Goal: Information Seeking & Learning: Learn about a topic

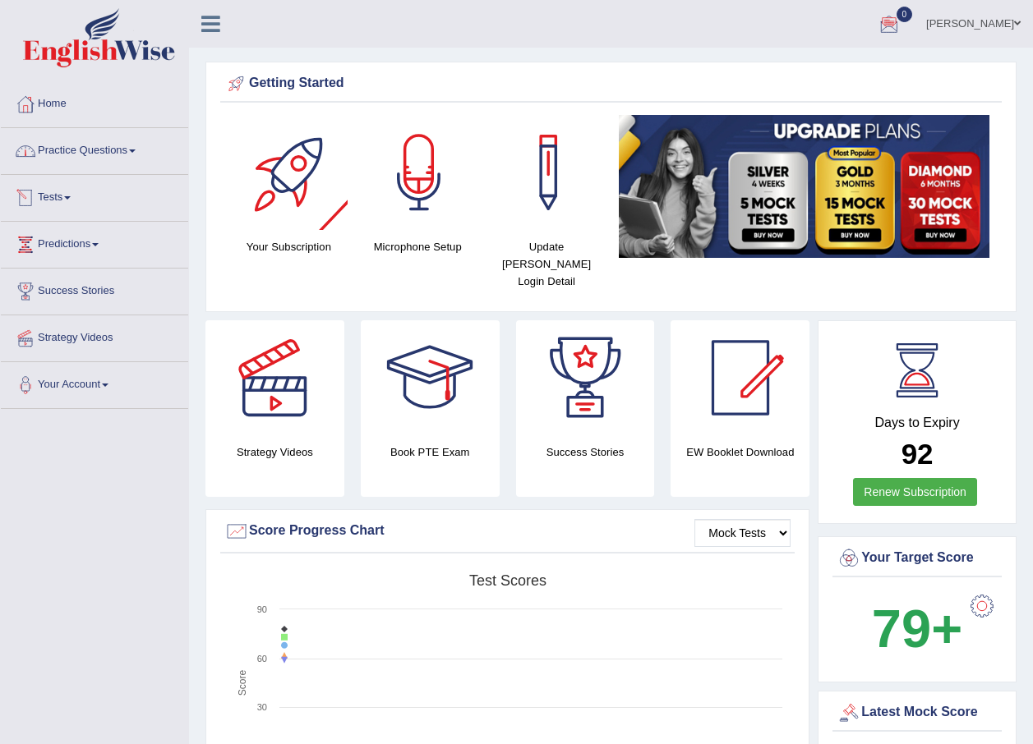
click at [94, 154] on link "Practice Questions" at bounding box center [94, 148] width 187 height 41
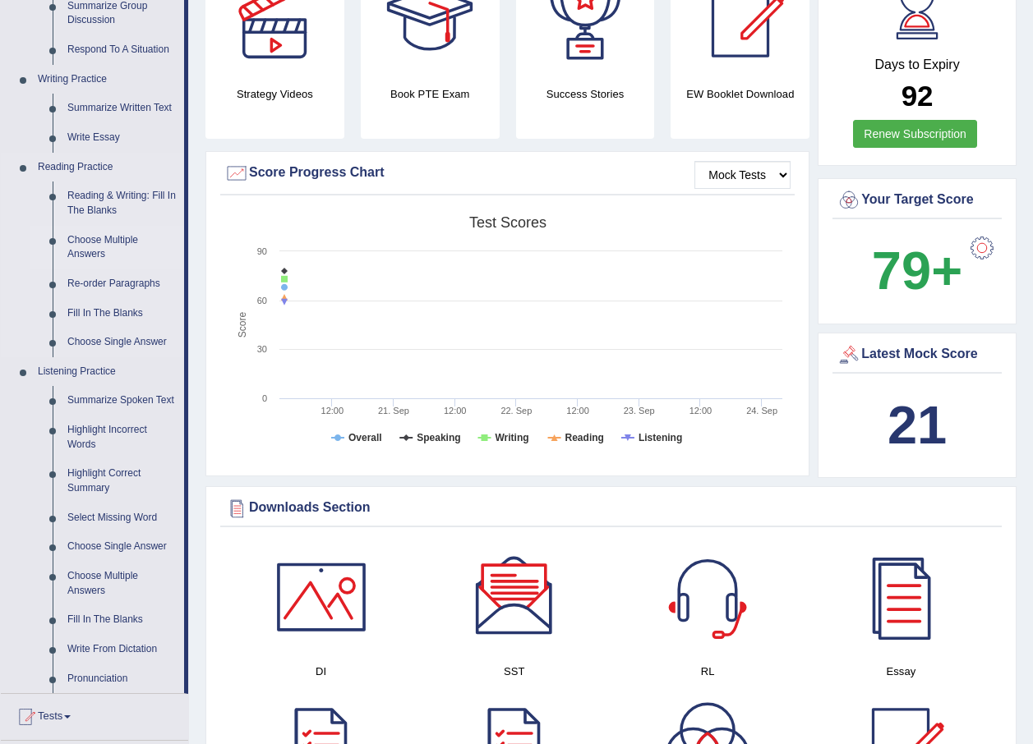
scroll to position [411, 0]
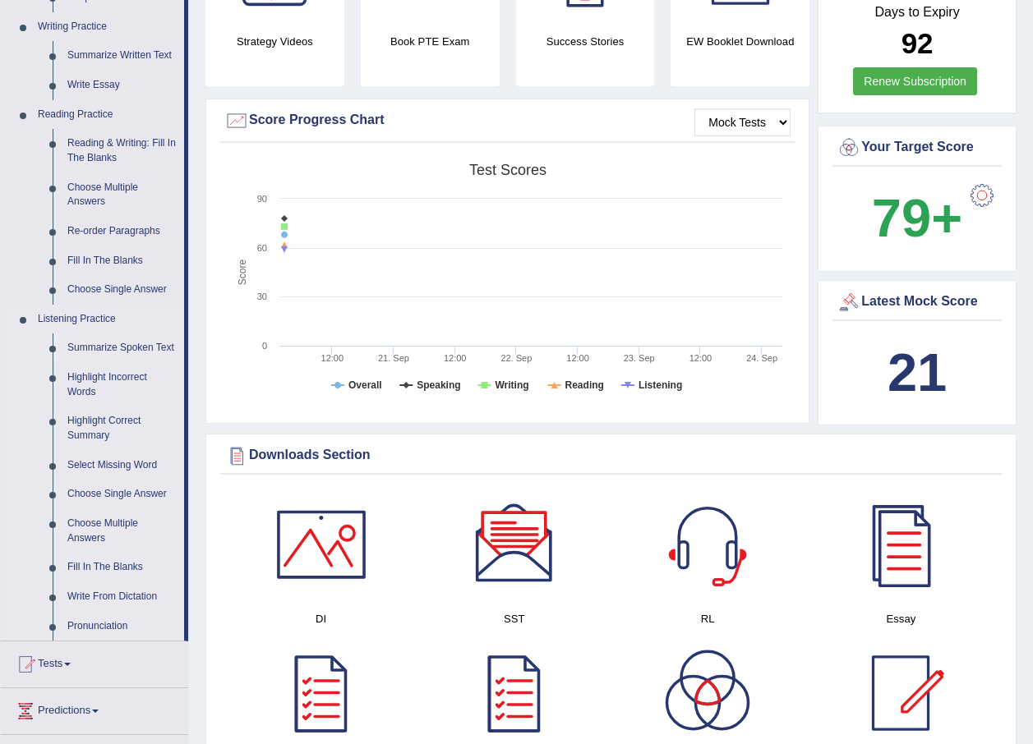
click at [123, 346] on link "Summarize Spoken Text" at bounding box center [122, 349] width 124 height 30
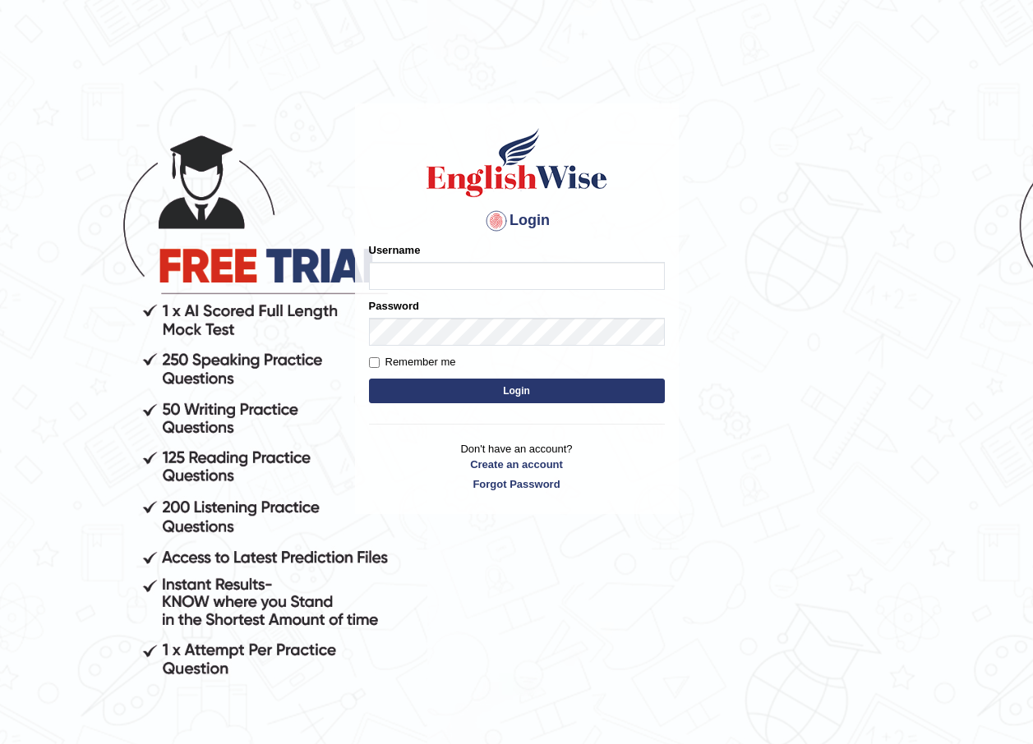
click at [398, 267] on input "Username" at bounding box center [517, 276] width 296 height 28
type input "razib_parramatta"
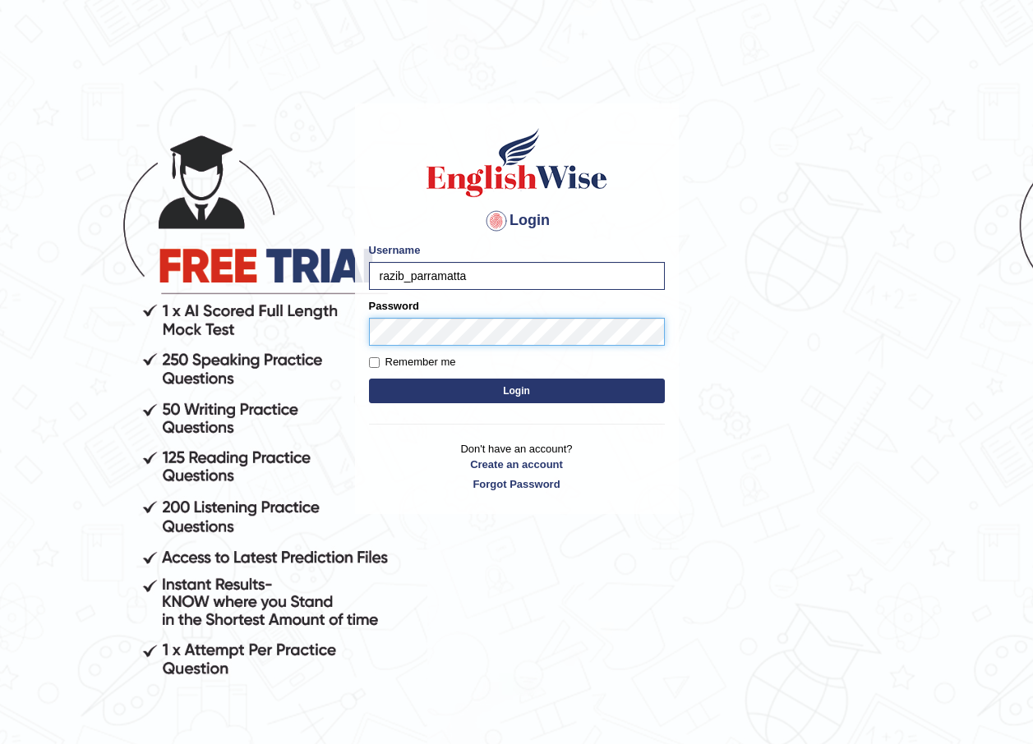
click at [369, 379] on button "Login" at bounding box center [517, 391] width 296 height 25
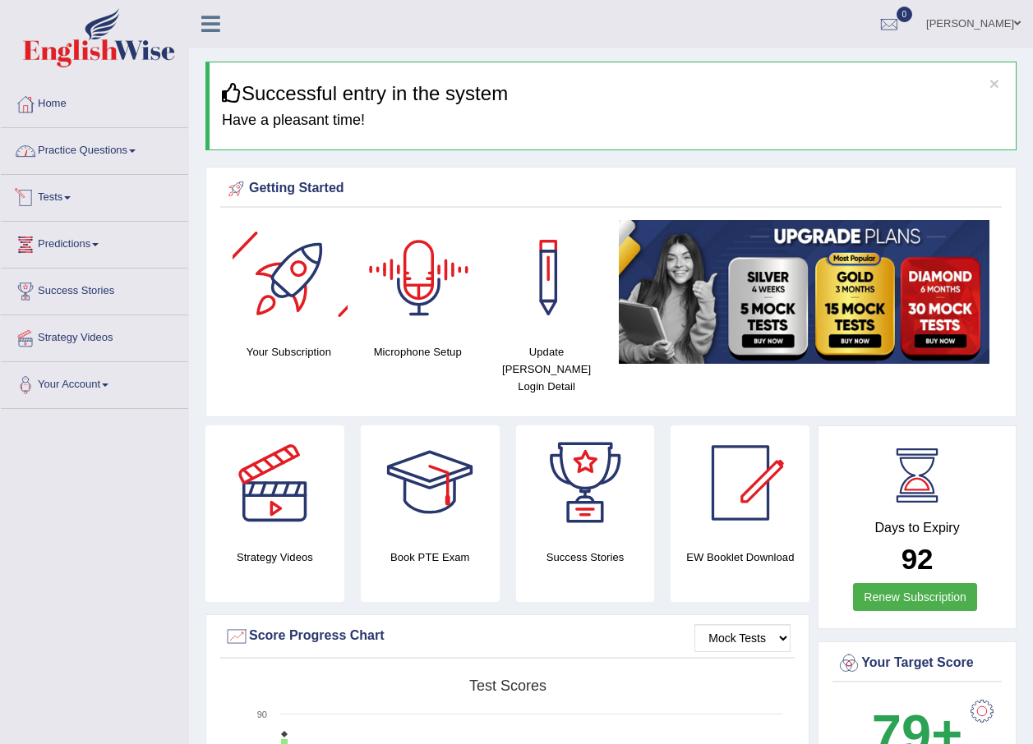
click at [102, 150] on link "Practice Questions" at bounding box center [94, 148] width 187 height 41
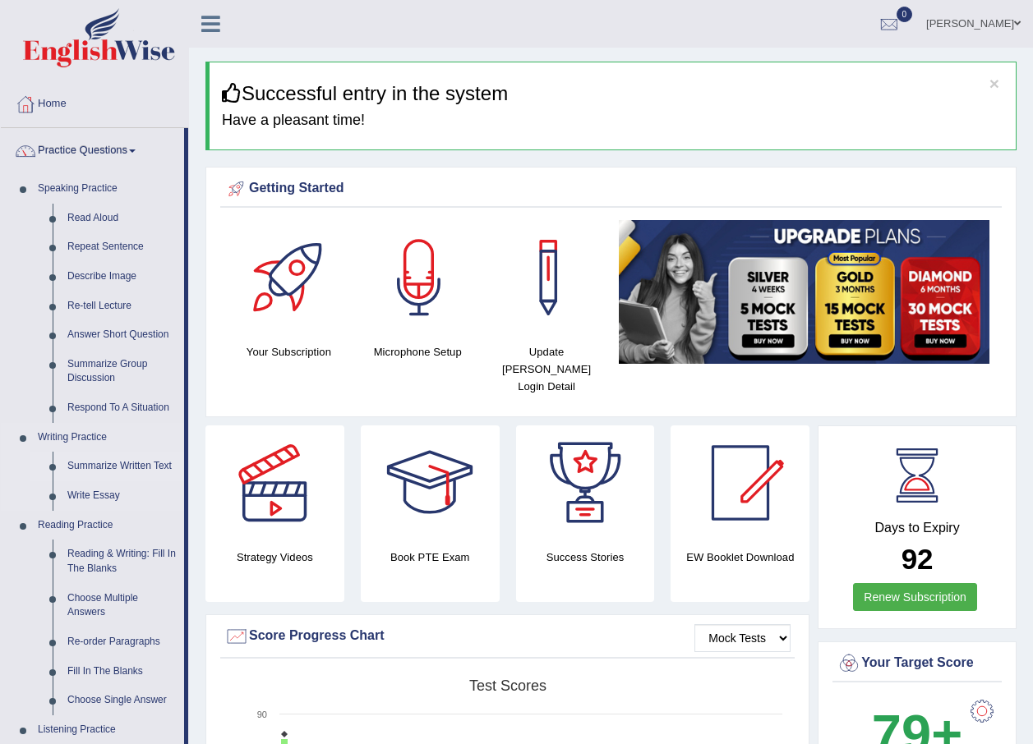
click at [104, 457] on link "Summarize Written Text" at bounding box center [122, 467] width 124 height 30
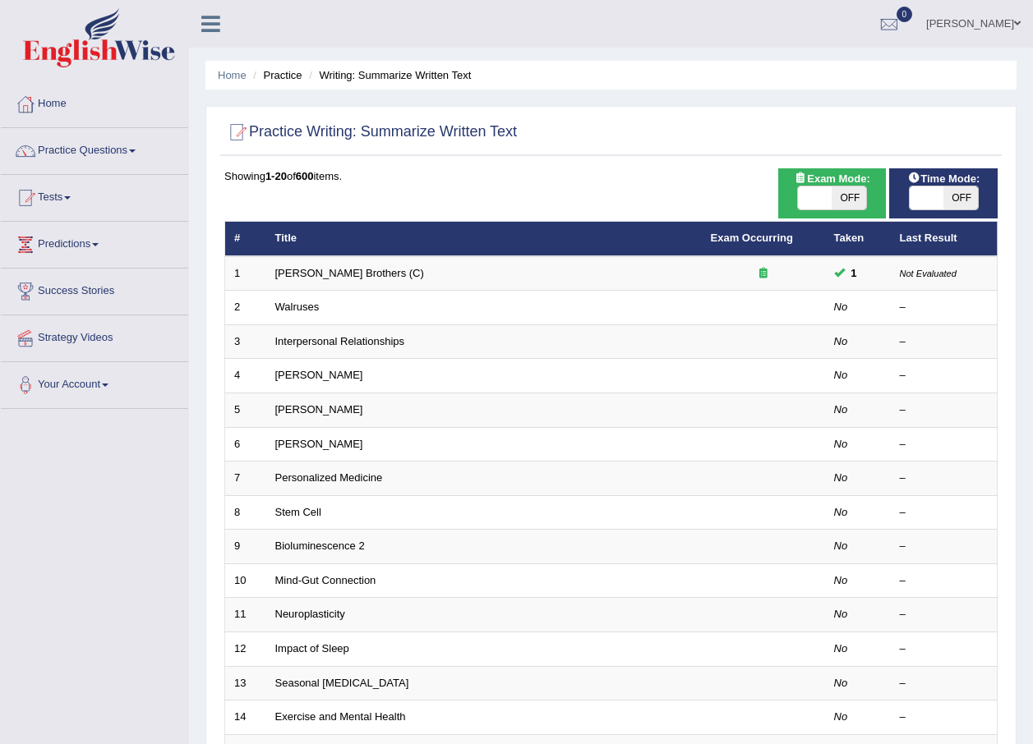
click at [822, 187] on span at bounding box center [815, 198] width 35 height 23
checkbox input "true"
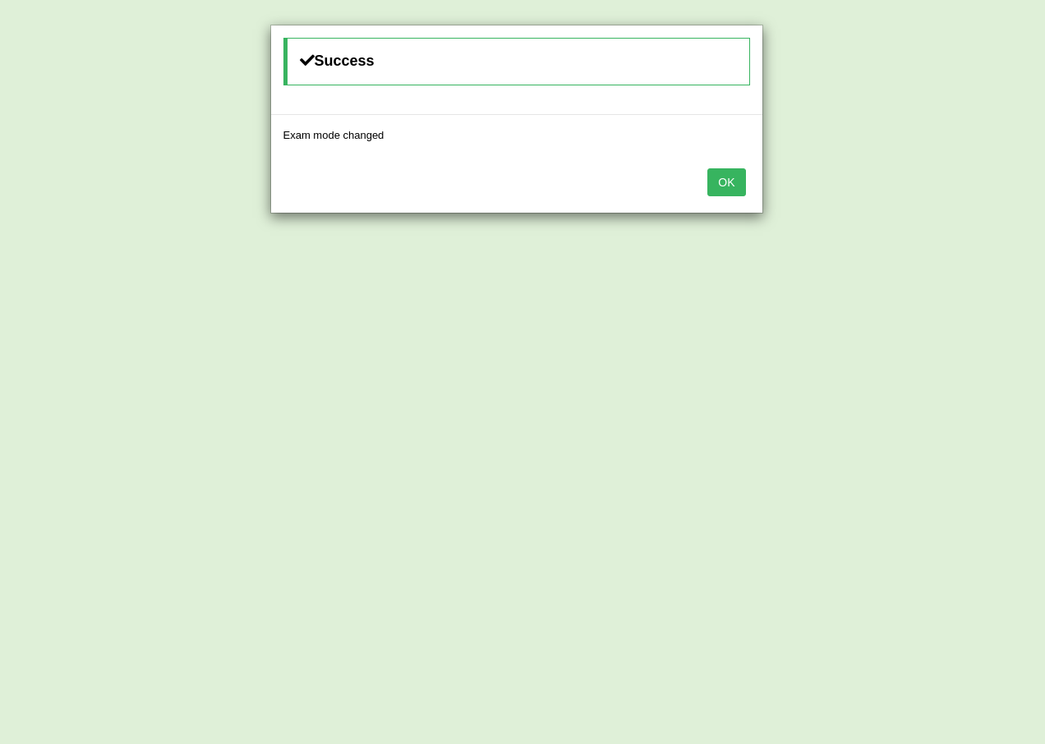
click at [721, 177] on button "OK" at bounding box center [726, 182] width 38 height 28
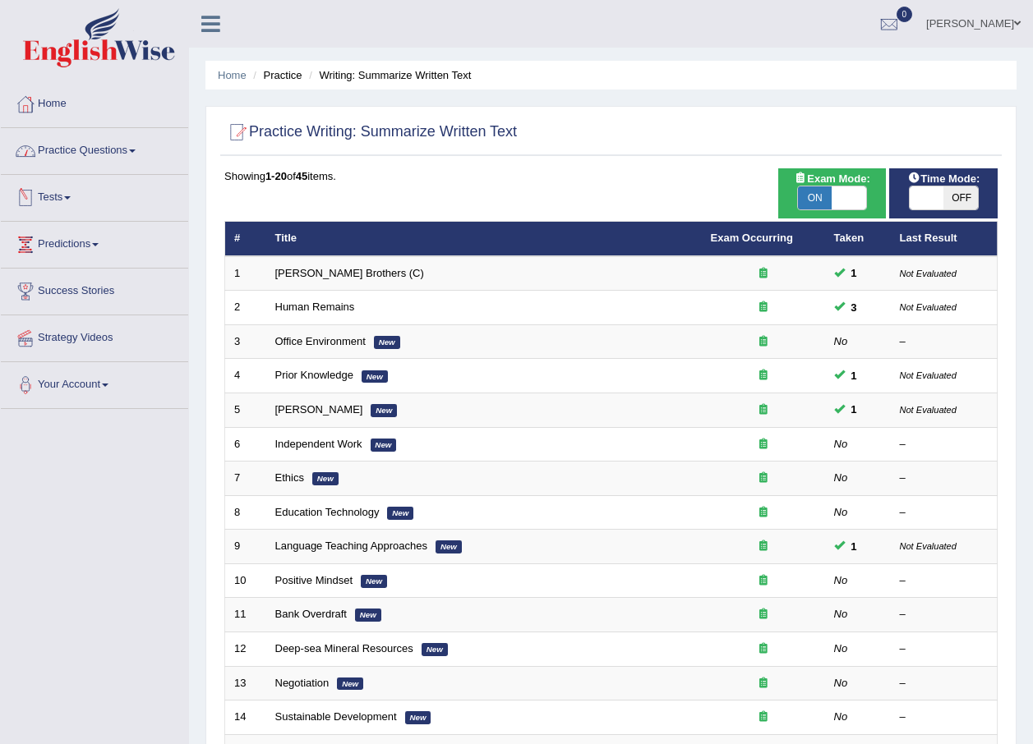
click at [92, 151] on link "Practice Questions" at bounding box center [94, 148] width 187 height 41
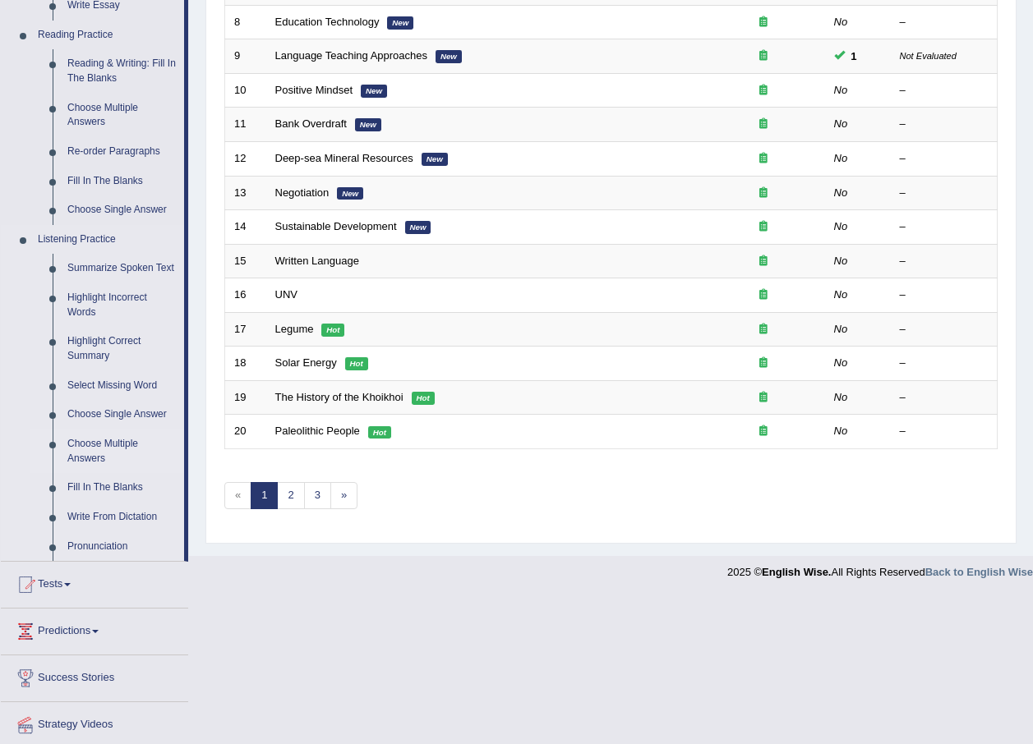
scroll to position [461, 0]
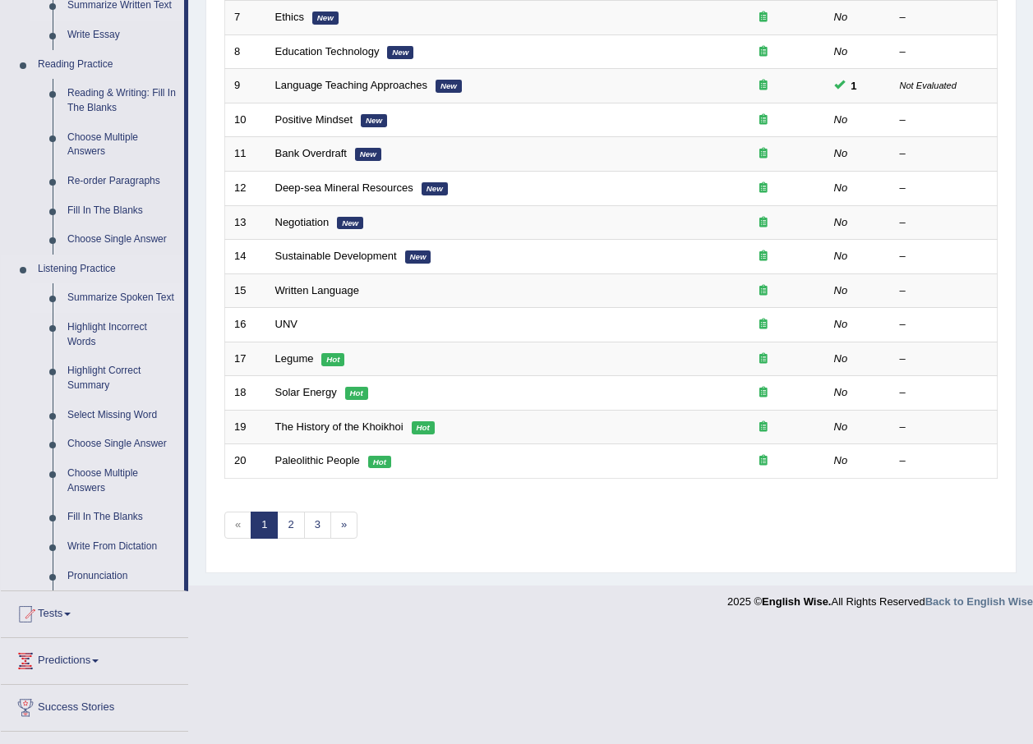
click at [110, 297] on link "Summarize Spoken Text" at bounding box center [122, 298] width 124 height 30
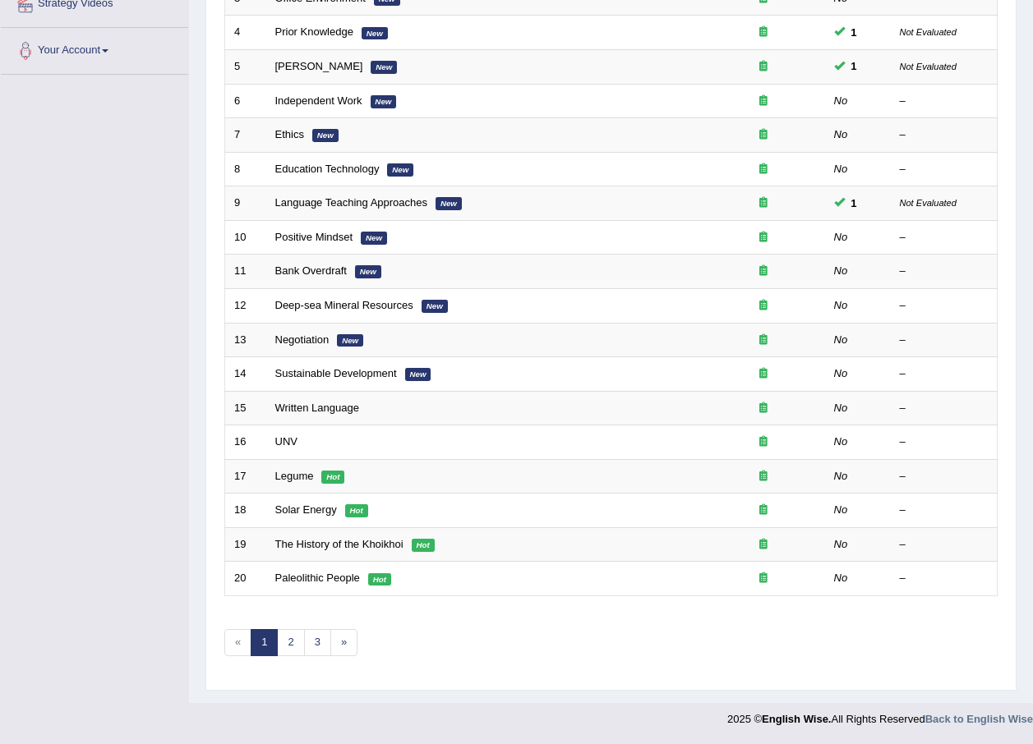
scroll to position [343, 0]
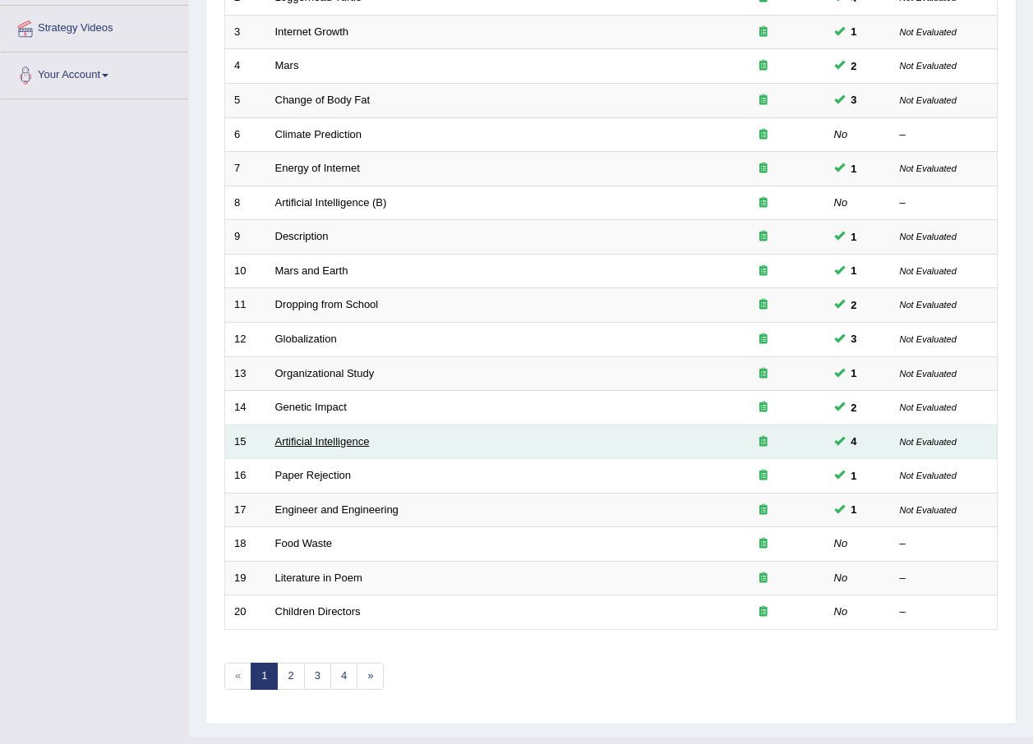
scroll to position [343, 0]
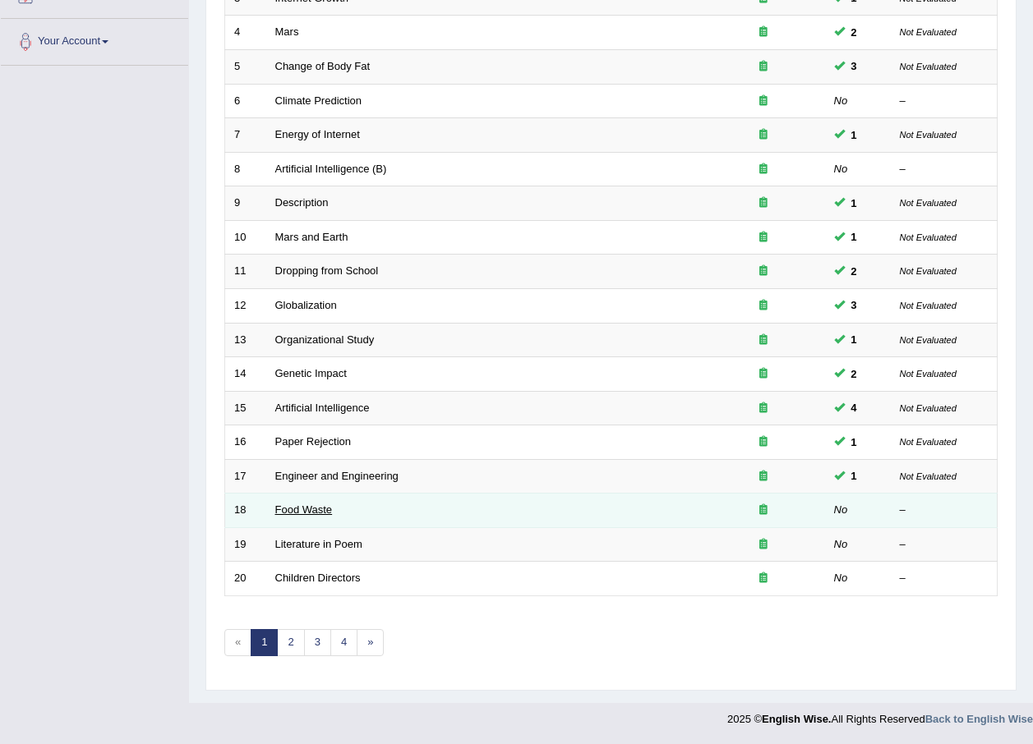
click at [306, 510] on link "Food Waste" at bounding box center [304, 510] width 58 height 12
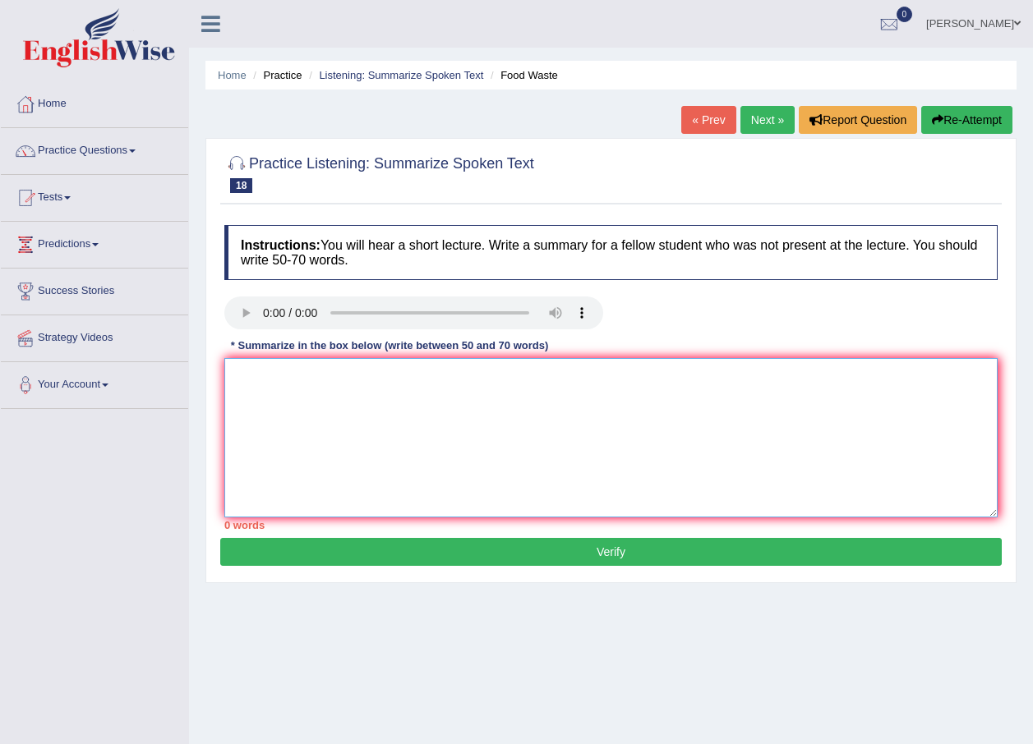
click at [337, 380] on textarea at bounding box center [610, 437] width 773 height 159
click at [53, 140] on link "Practice Questions" at bounding box center [94, 148] width 187 height 41
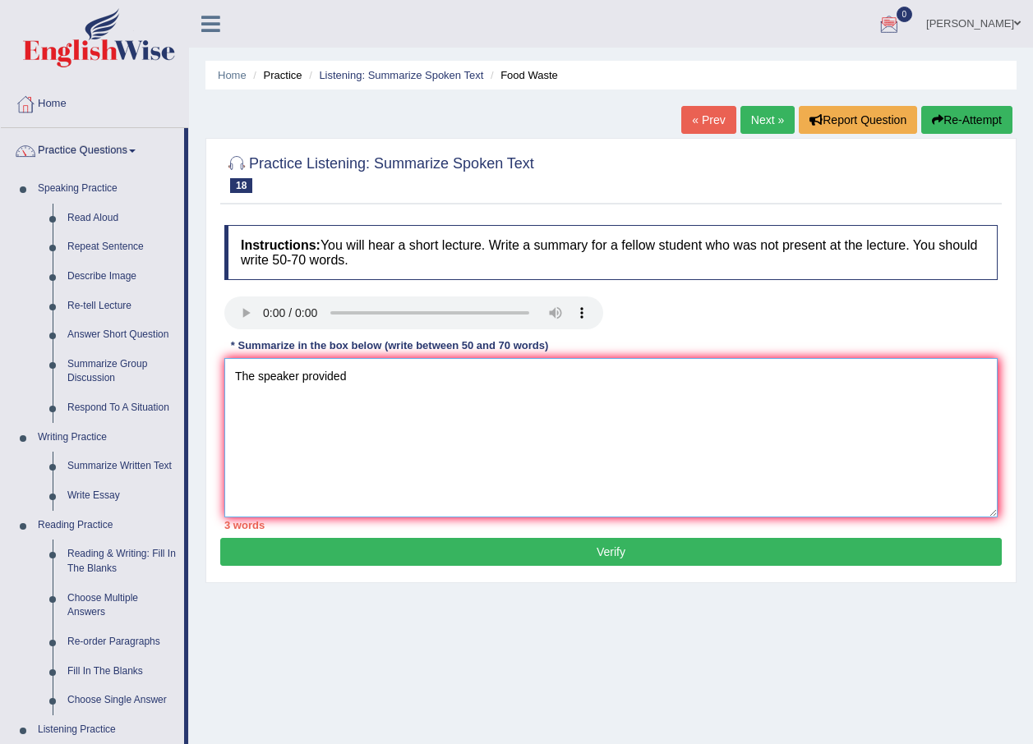
click at [376, 372] on textarea "The speaker provided" at bounding box center [610, 437] width 773 height 159
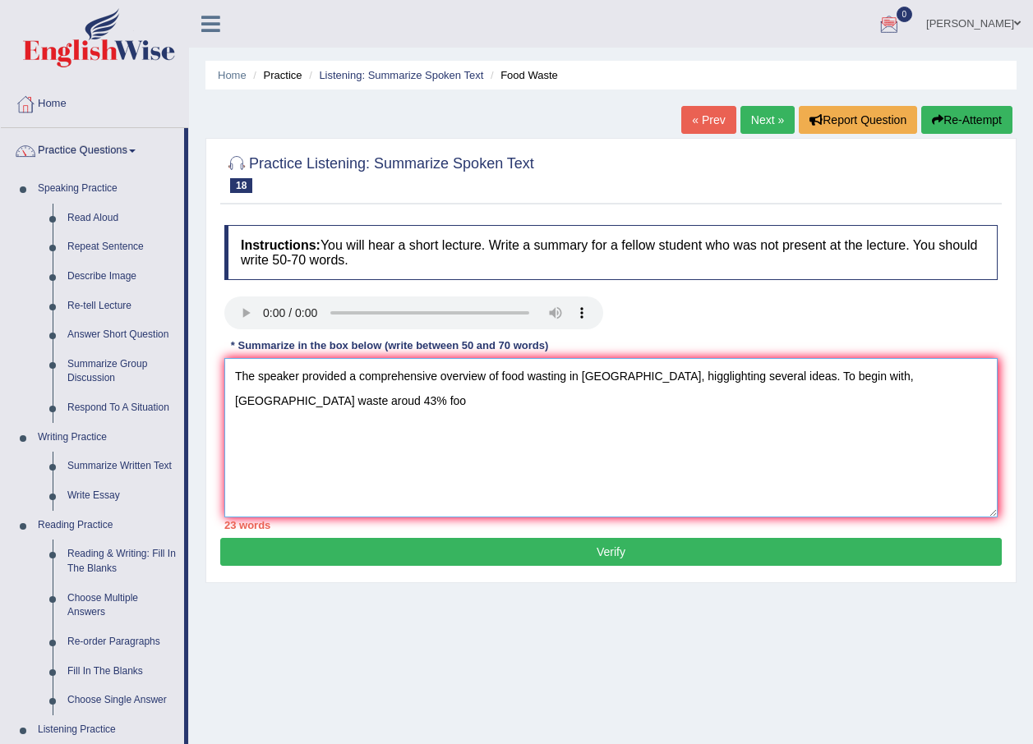
click at [920, 375] on textarea "The speaker provided a comprehensive overview of food wasting in United States,…" at bounding box center [610, 437] width 773 height 159
click at [979, 372] on textarea "The speaker provided a comprehensive overview of food wasting in United States,…" at bounding box center [610, 437] width 773 height 159
drag, startPoint x: 979, startPoint y: 372, endPoint x: 952, endPoint y: 379, distance: 27.1
click at [952, 379] on textarea "The speaker provided a comprehensive overview of food wasting in United States,…" at bounding box center [610, 437] width 773 height 159
click at [963, 380] on textarea "The speaker provided a comprehensive overview of food wasting in United States,…" at bounding box center [610, 437] width 773 height 159
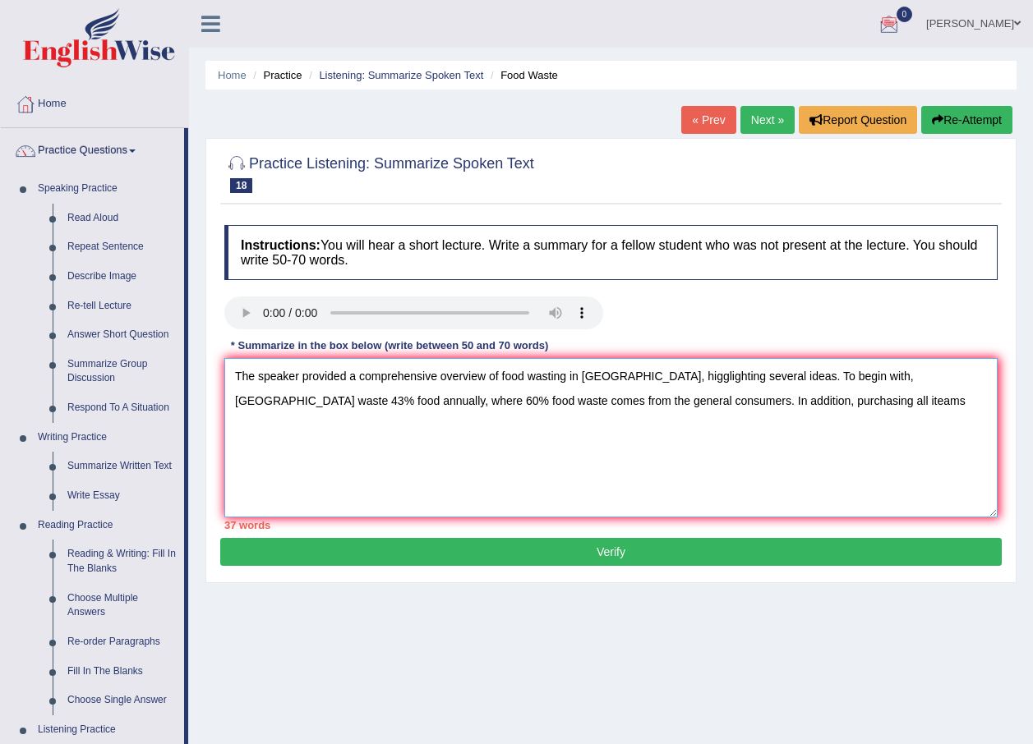
click at [647, 404] on textarea "The speaker provided a comprehensive overview of food wasting in United States,…" at bounding box center [610, 437] width 773 height 159
click at [877, 399] on textarea "The speaker provided a comprehensive overview of food wasting in United States,…" at bounding box center [610, 437] width 773 height 159
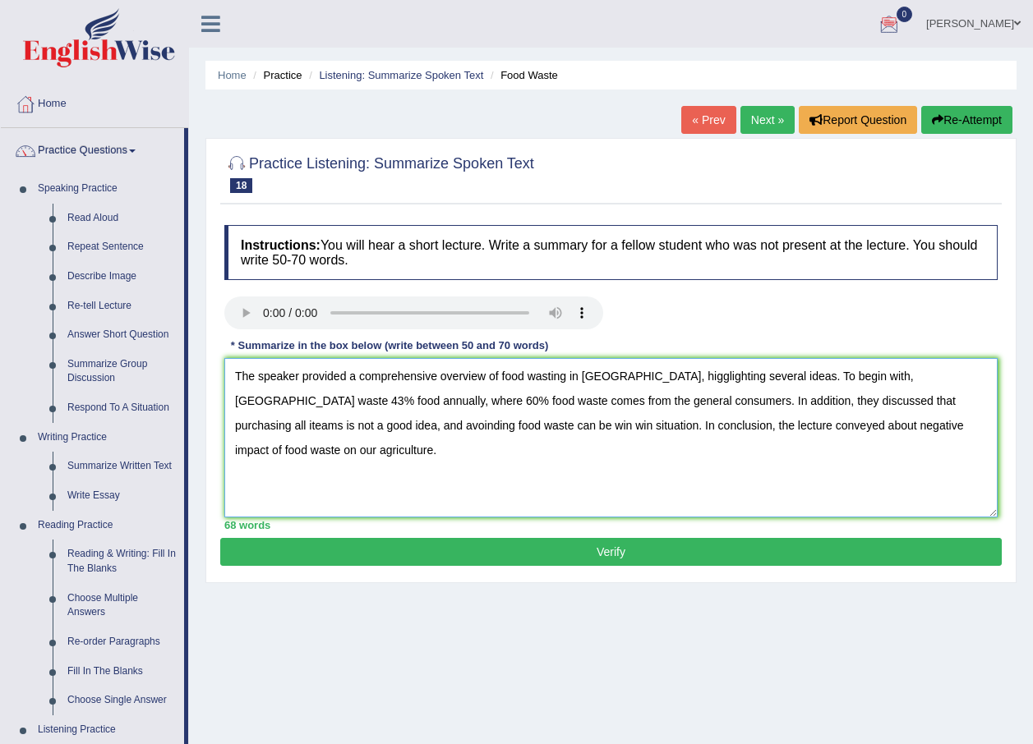
click at [498, 376] on textarea "The speaker provided a comprehensive overview of food wasting in United States,…" at bounding box center [610, 437] width 773 height 159
click at [693, 378] on textarea "The speaker provided a comprehensive overview of the food wasting in United Sta…" at bounding box center [610, 437] width 773 height 159
click at [881, 377] on textarea "The speaker provided a comprehensive overview of the food wasting in United Sta…" at bounding box center [610, 437] width 773 height 159
click at [918, 379] on textarea "The speaker provided a comprehensive overview of the food wasting in United Sta…" at bounding box center [610, 437] width 773 height 159
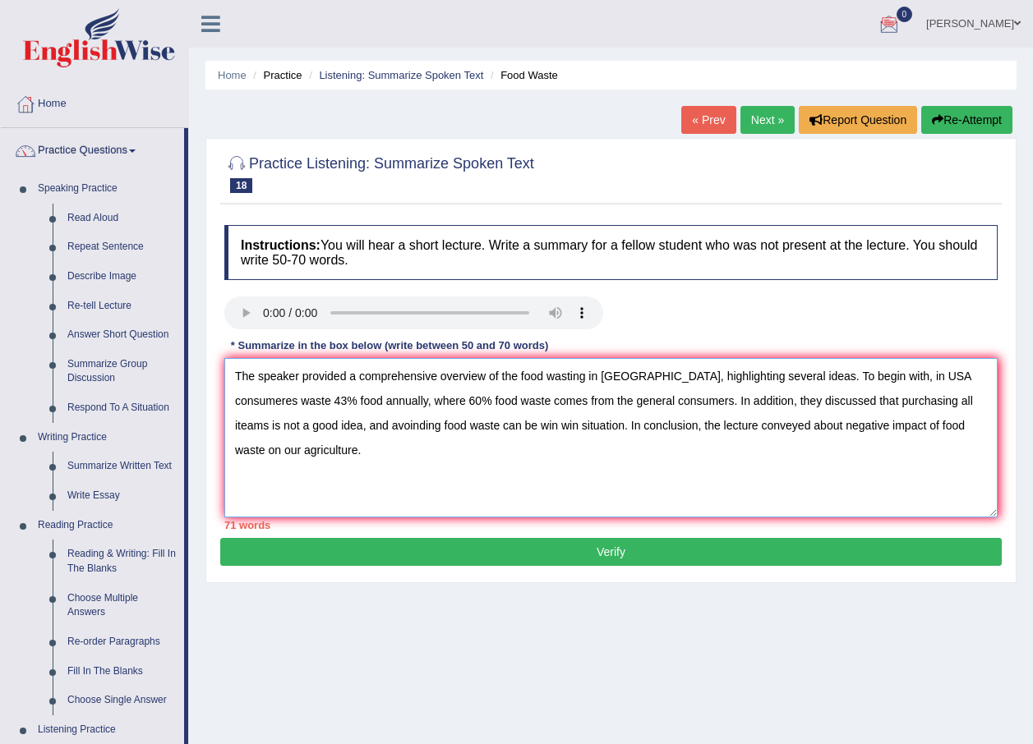
drag, startPoint x: 360, startPoint y: 401, endPoint x: 321, endPoint y: 399, distance: 38.7
click at [321, 399] on textarea "The speaker provided a comprehensive overview of the food wasting in United Sta…" at bounding box center [610, 437] width 773 height 159
click at [352, 468] on textarea "The speaker provided a comprehensive overview of the food wasting in United Sta…" at bounding box center [610, 437] width 773 height 159
click at [916, 375] on textarea "The speaker provided a comprehensive overview of the food wasting in United Sta…" at bounding box center [610, 437] width 773 height 159
click at [917, 375] on textarea "The speaker provided a comprehensive overview of the food wasting in United Sta…" at bounding box center [610, 437] width 773 height 159
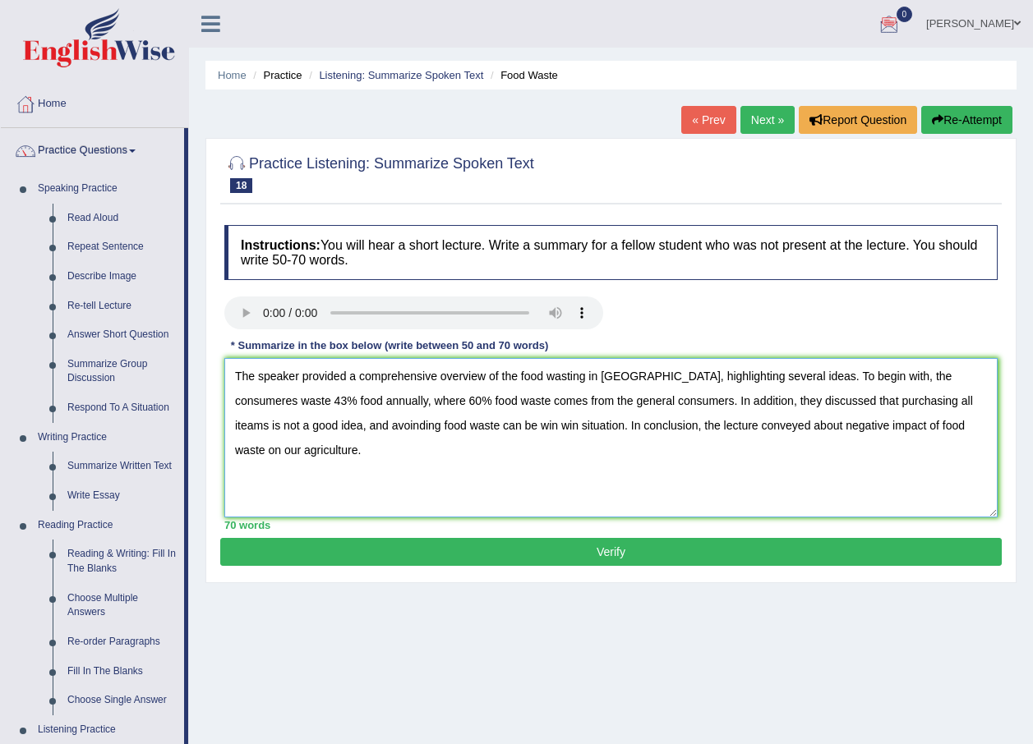
click at [833, 403] on textarea "The speaker provided a comprehensive overview of the food wasting in United Sta…" at bounding box center [610, 437] width 773 height 159
click at [340, 426] on textarea "The speaker provided a comprehensive overview of the food wasting in United Sta…" at bounding box center [610, 437] width 773 height 159
click at [841, 424] on textarea "The speaker provided a comprehensive overview of the food wasting in United Sta…" at bounding box center [610, 437] width 773 height 159
type textarea "The speaker provided a comprehensive overview of the food wasting in United Sta…"
click at [606, 555] on button "Verify" at bounding box center [610, 552] width 781 height 28
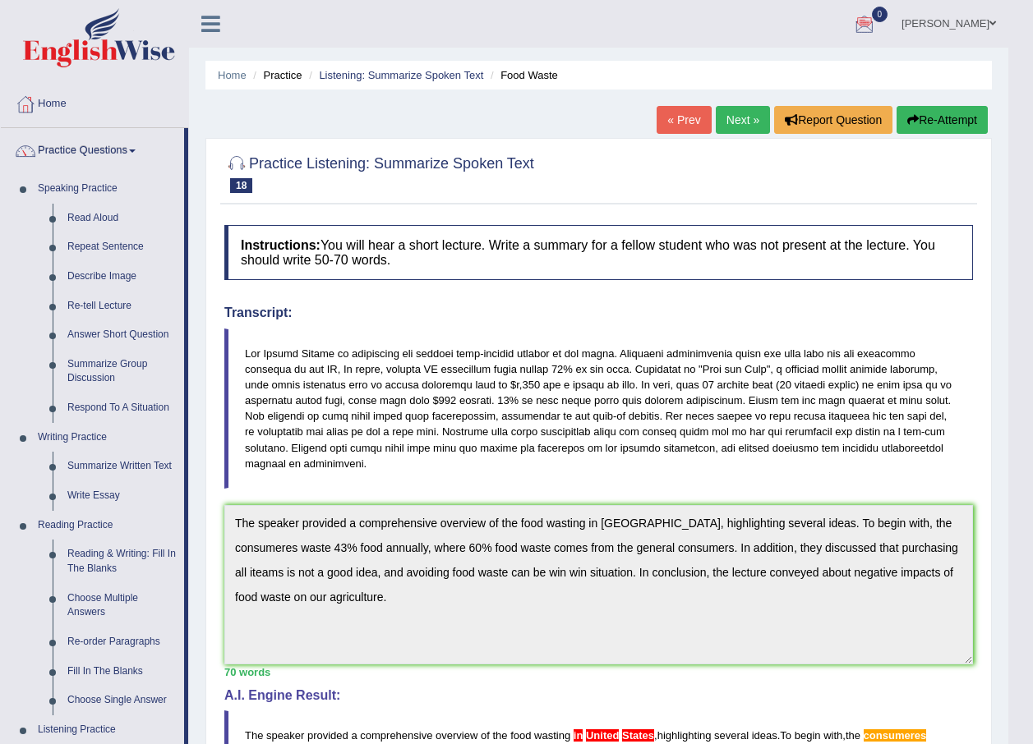
click at [917, 125] on button "Re-Attempt" at bounding box center [941, 120] width 91 height 28
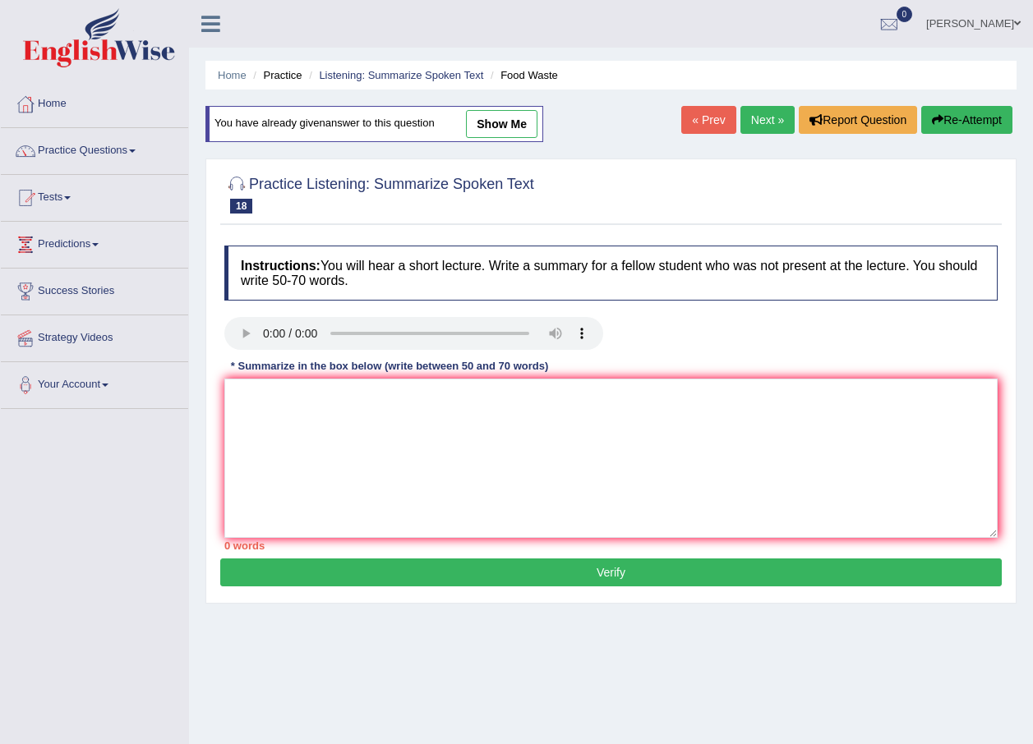
click at [325, 399] on textarea at bounding box center [610, 458] width 773 height 159
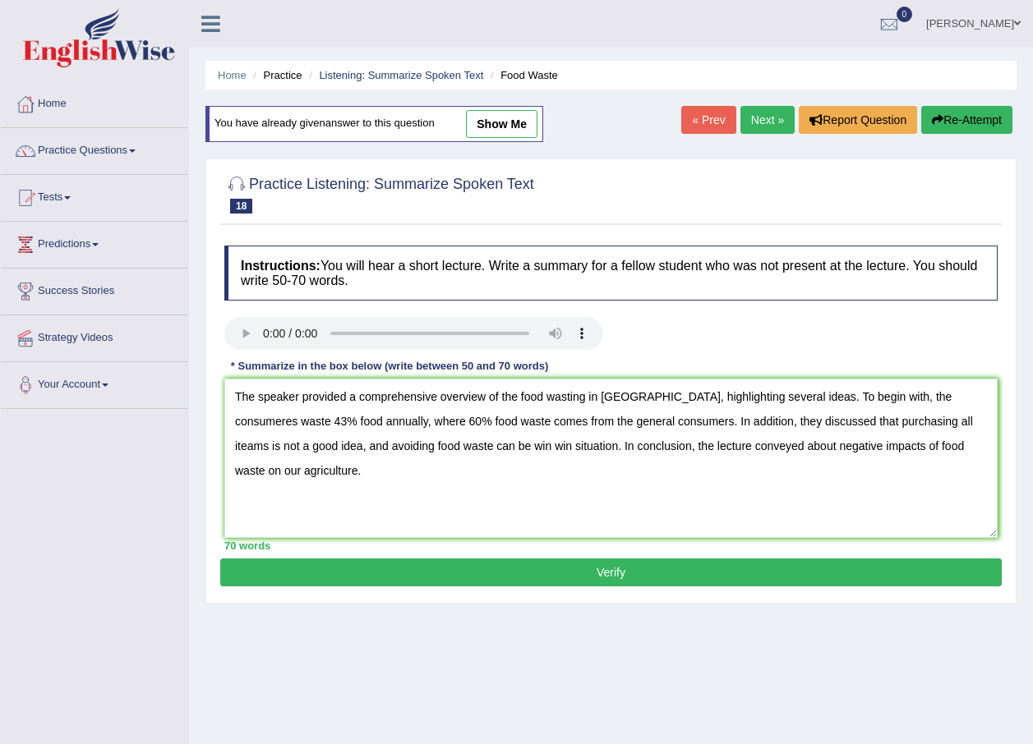
click at [960, 401] on textarea "The speaker provided a comprehensive overview of the food wasting in United Sta…" at bounding box center [610, 458] width 773 height 159
drag, startPoint x: 665, startPoint y: 393, endPoint x: 591, endPoint y: 398, distance: 74.1
click at [591, 398] on textarea "The speaker provided a comprehensive overview of the food wasting in United Sta…" at bounding box center [610, 458] width 773 height 159
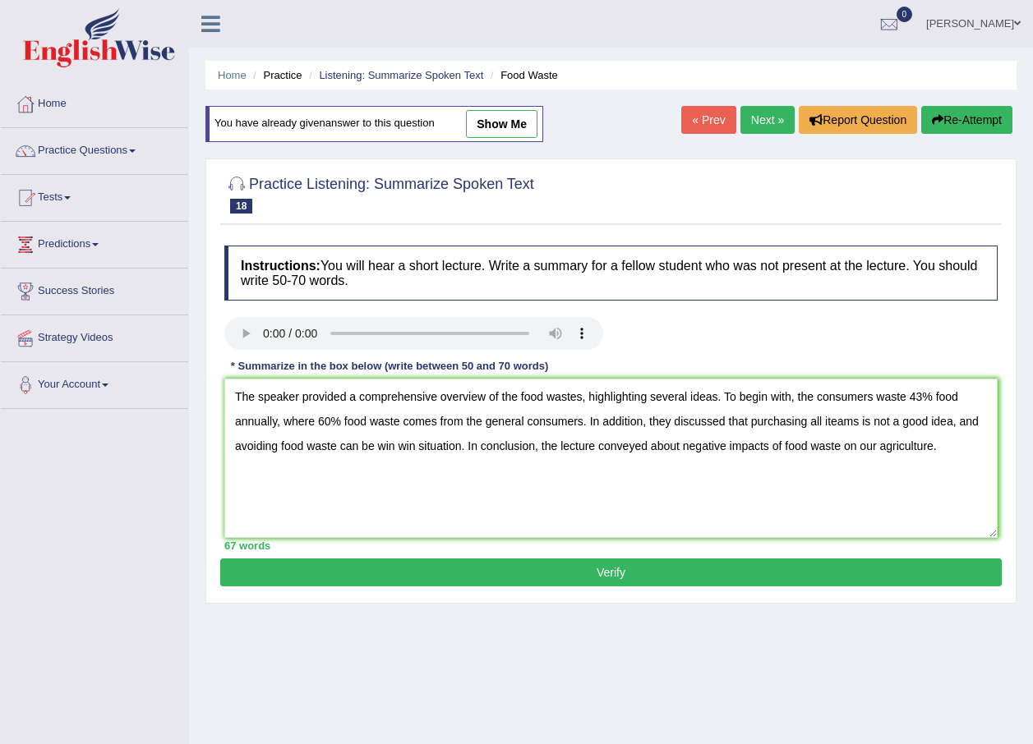
click at [856, 422] on textarea "The speaker provided a comprehensive overview of the food wastes, highlighting …" at bounding box center [610, 458] width 773 height 159
click at [845, 424] on textarea "The speaker provided a comprehensive overview of the food wastes, highlighting …" at bounding box center [610, 458] width 773 height 159
click at [863, 420] on textarea "The speaker provided a comprehensive overview of the food wastes, highlighting …" at bounding box center [610, 458] width 773 height 159
click at [858, 424] on textarea "The speaker provided a comprehensive overview of the food wastes, highlighting …" at bounding box center [610, 458] width 773 height 159
click at [372, 439] on textarea "The speaker provided a comprehensive overview of the food wastes, highlighting …" at bounding box center [610, 458] width 773 height 159
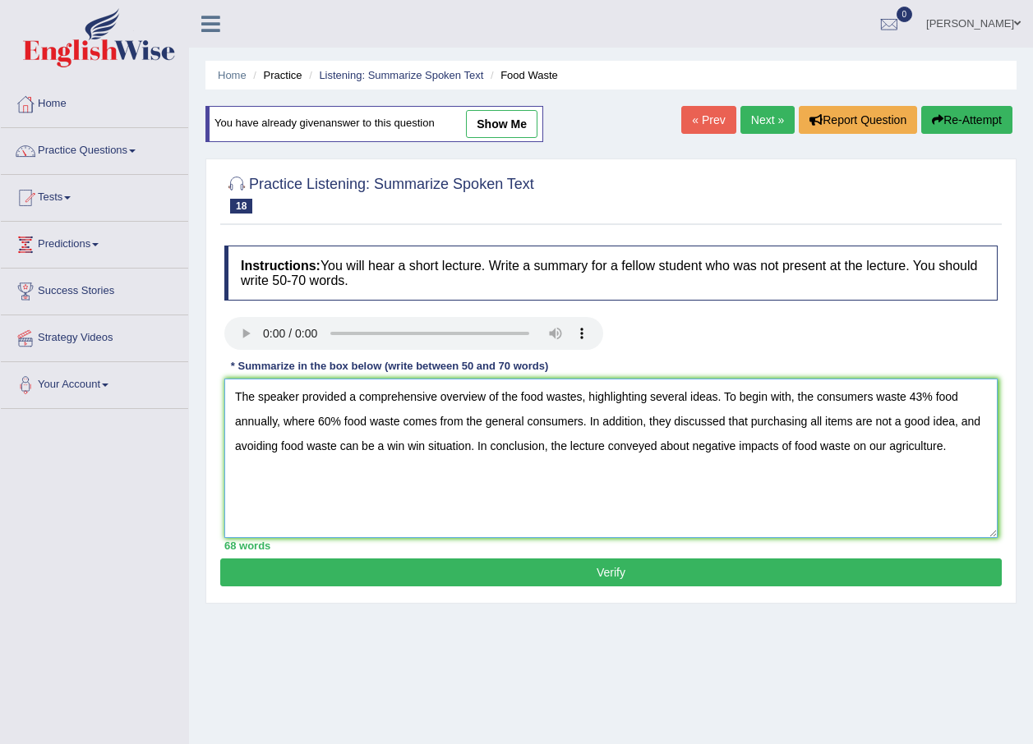
type textarea "The speaker provided a comprehensive overview of the food wastes, highlighting …"
click at [680, 569] on button "Verify" at bounding box center [610, 573] width 781 height 28
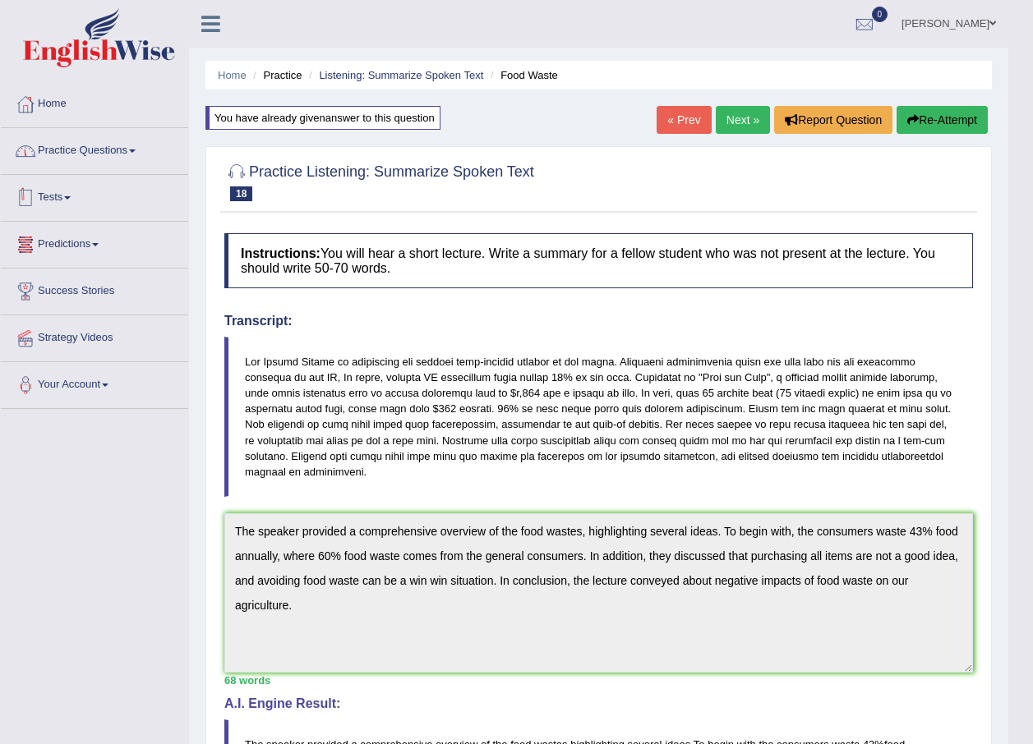
click at [76, 155] on link "Practice Questions" at bounding box center [94, 148] width 187 height 41
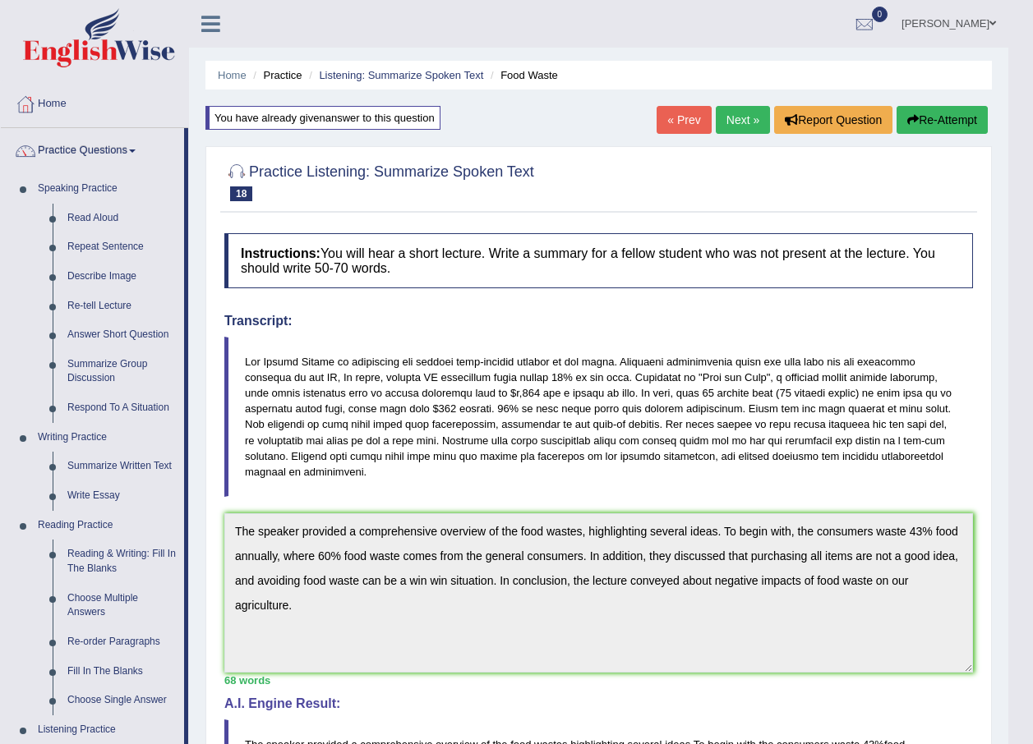
click at [736, 122] on link "Next »" at bounding box center [743, 120] width 54 height 28
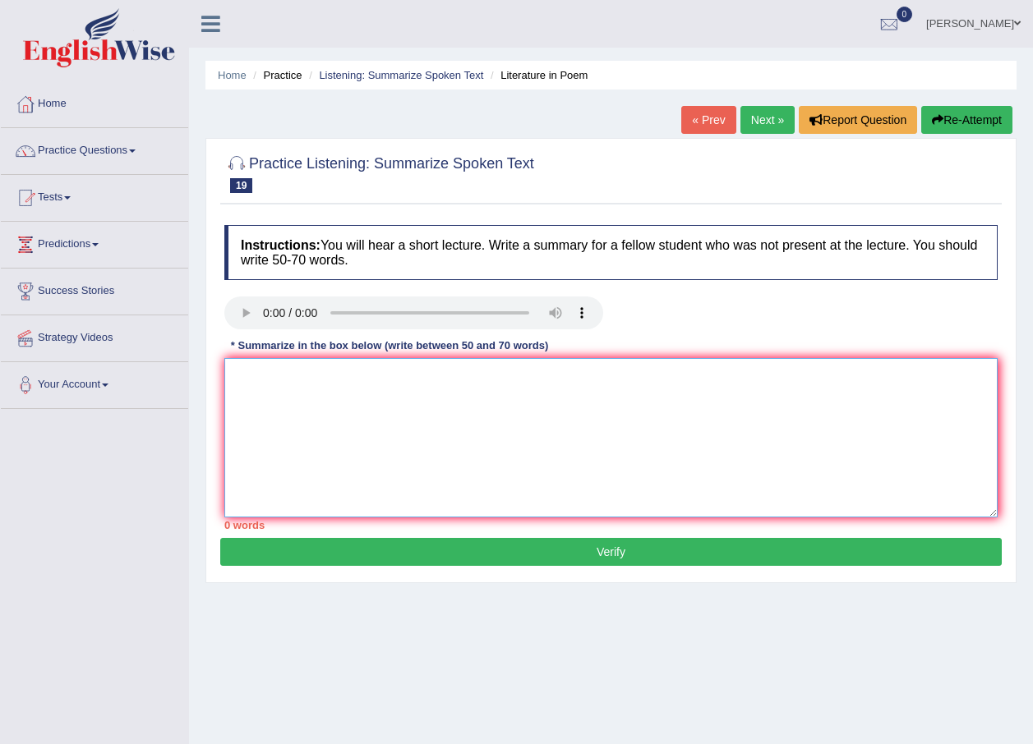
click at [265, 383] on textarea at bounding box center [610, 437] width 773 height 159
click at [289, 401] on textarea at bounding box center [610, 437] width 773 height 159
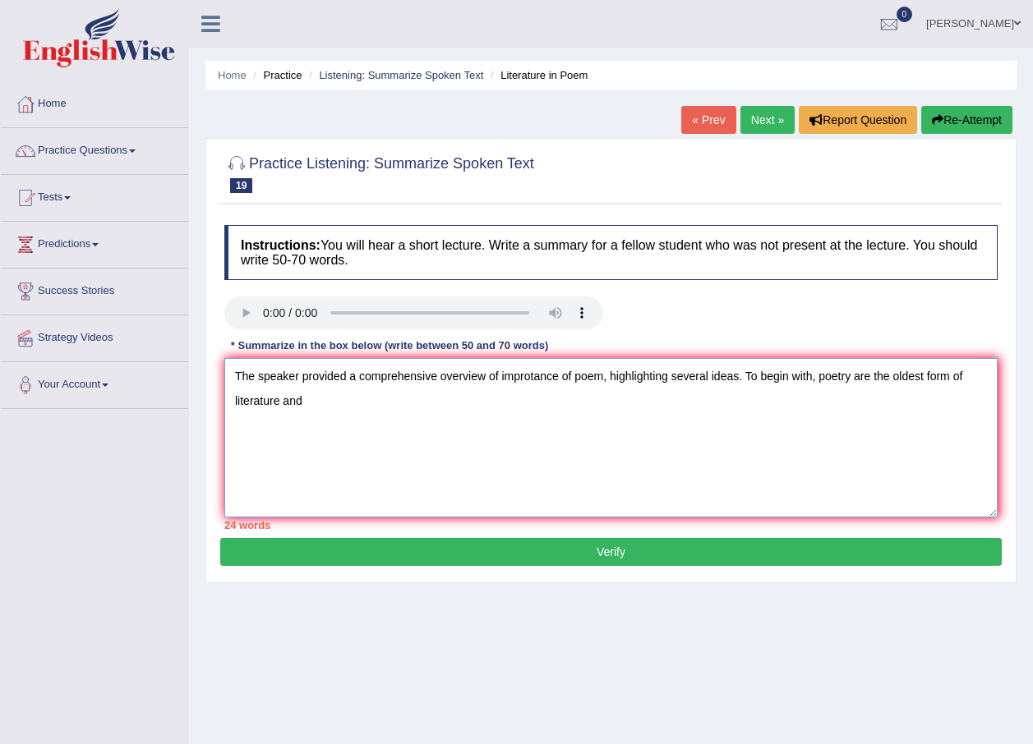
click at [815, 383] on textarea "The speaker provided a comprehensive overview of improtance of poem, highlighti…" at bounding box center [610, 437] width 773 height 159
drag, startPoint x: 569, startPoint y: 375, endPoint x: 488, endPoint y: 378, distance: 81.4
click at [488, 378] on textarea "The speaker provided a comprehensive overview of improtance of poem, highlighti…" at bounding box center [610, 437] width 773 height 159
click at [498, 376] on textarea "The speaker provided a comprehensive overview of improtance of poem, highlighti…" at bounding box center [610, 437] width 773 height 159
drag, startPoint x: 501, startPoint y: 373, endPoint x: 574, endPoint y: 378, distance: 73.3
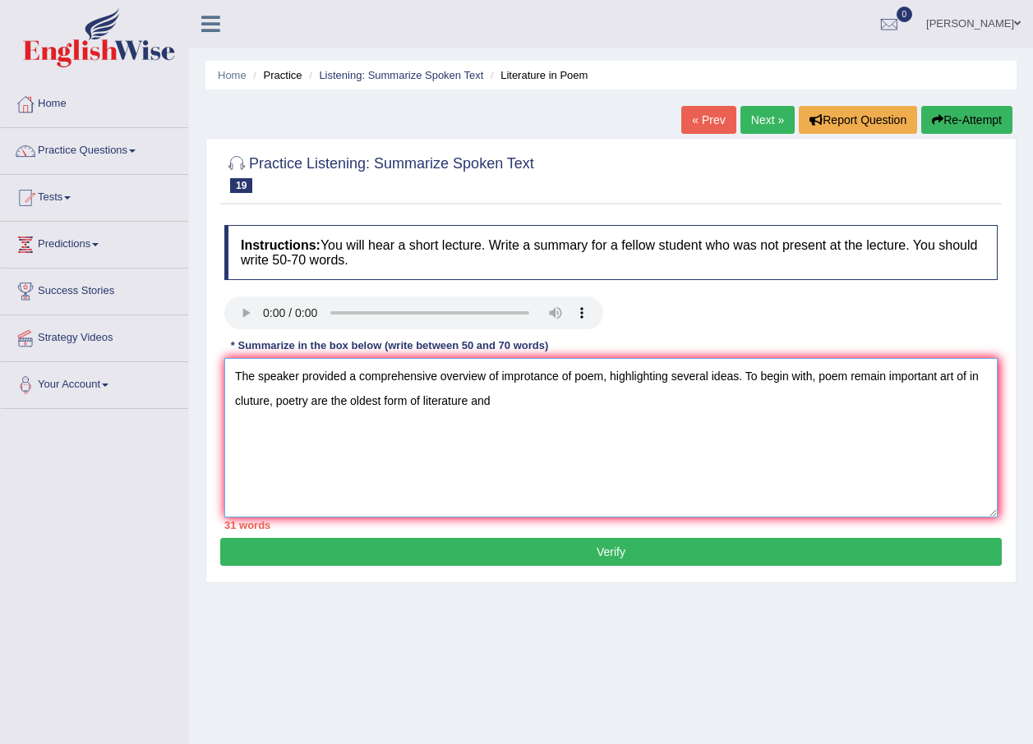
click at [574, 378] on textarea "The speaker provided a comprehensive overview of improtance of poem, highlighti…" at bounding box center [610, 437] width 773 height 159
click at [949, 381] on textarea "The speaker provided a comprehensive overview of poem, highlighting several ide…" at bounding box center [610, 437] width 773 height 159
click at [456, 405] on textarea "The speaker provided a comprehensive overview of poem, highlighting several ide…" at bounding box center [610, 437] width 773 height 159
drag, startPoint x: 579, startPoint y: 400, endPoint x: 569, endPoint y: 400, distance: 9.9
click at [569, 400] on textarea "The speaker provided a comprehensive overview of poem, highlighting several ide…" at bounding box center [610, 437] width 773 height 159
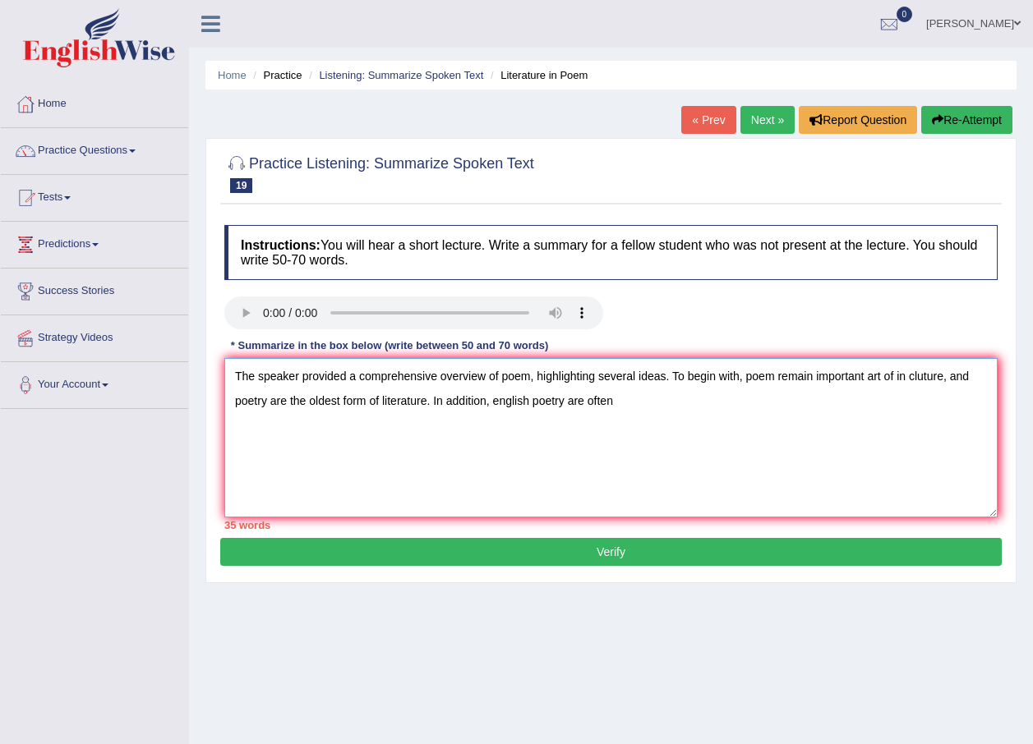
click at [627, 400] on textarea "The speaker provided a comprehensive overview of poem, highlighting several ide…" at bounding box center [610, 437] width 773 height 159
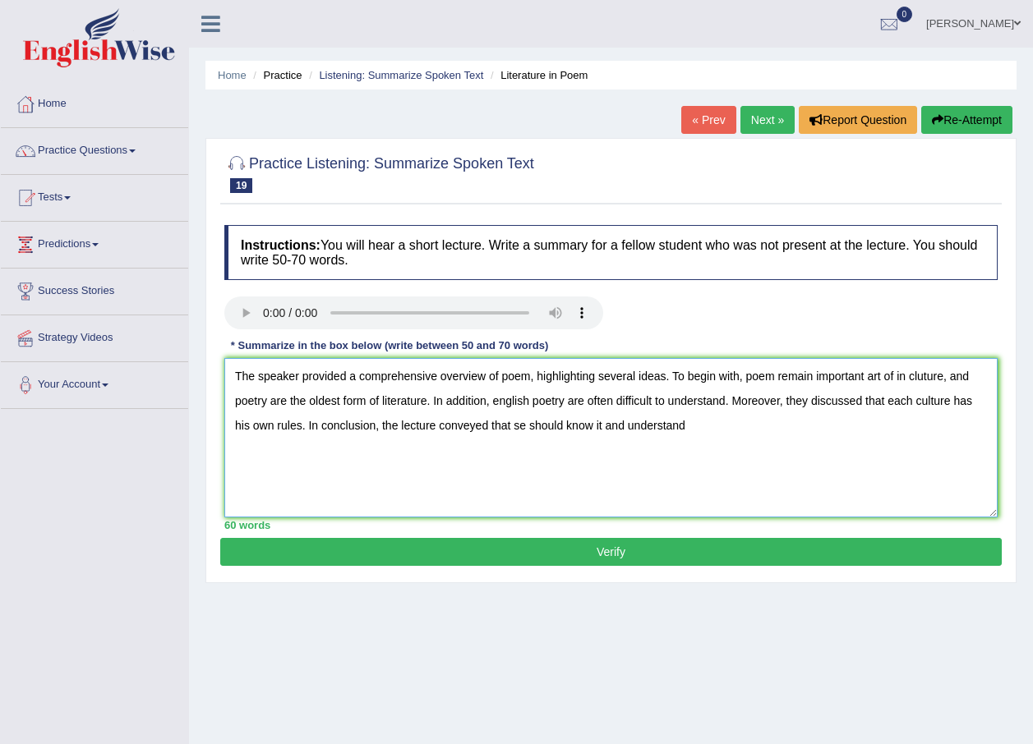
click at [519, 426] on textarea "The speaker provided a comprehensive overview of poem, highlighting several ide…" at bounding box center [610, 437] width 773 height 159
click at [694, 426] on textarea "The speaker provided a comprehensive overview of poem, highlighting several ide…" at bounding box center [610, 437] width 773 height 159
click at [511, 429] on textarea "The speaker provided a comprehensive overview of poem, highlighting several ide…" at bounding box center [610, 437] width 773 height 159
drag, startPoint x: 935, startPoint y: 423, endPoint x: 817, endPoint y: 426, distance: 118.3
click at [817, 426] on textarea "The speaker provided a comprehensive overview of poem, highlighting several ide…" at bounding box center [610, 437] width 773 height 159
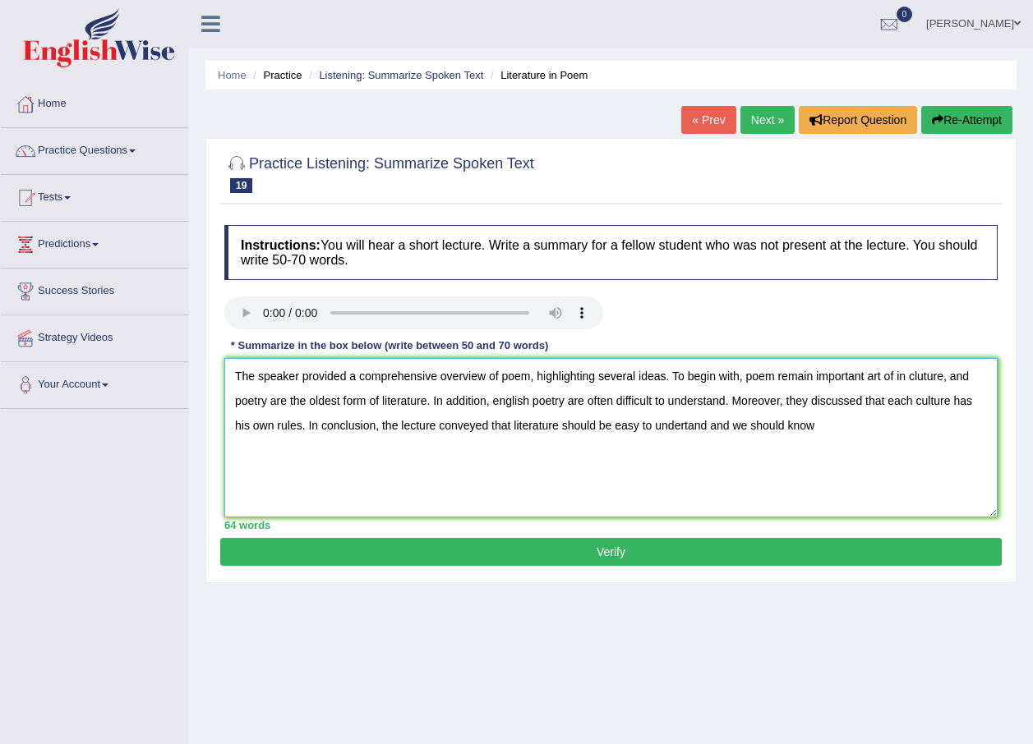
click at [781, 423] on textarea "The speaker provided a comprehensive overview of poem, highlighting several ide…" at bounding box center [610, 437] width 773 height 159
click at [855, 424] on textarea "The speaker provided a comprehensive overview of poem, highlighting several ide…" at bounding box center [610, 437] width 773 height 159
click at [807, 376] on textarea "The speaker provided a comprehensive overview of poem, highlighting several ide…" at bounding box center [610, 437] width 773 height 159
click at [923, 374] on textarea "The speaker provided a comprehensive overview of poem, highlighting several ide…" at bounding box center [610, 437] width 773 height 159
click at [566, 401] on textarea "The speaker provided a comprehensive overview of poem, highlighting several ide…" at bounding box center [610, 437] width 773 height 159
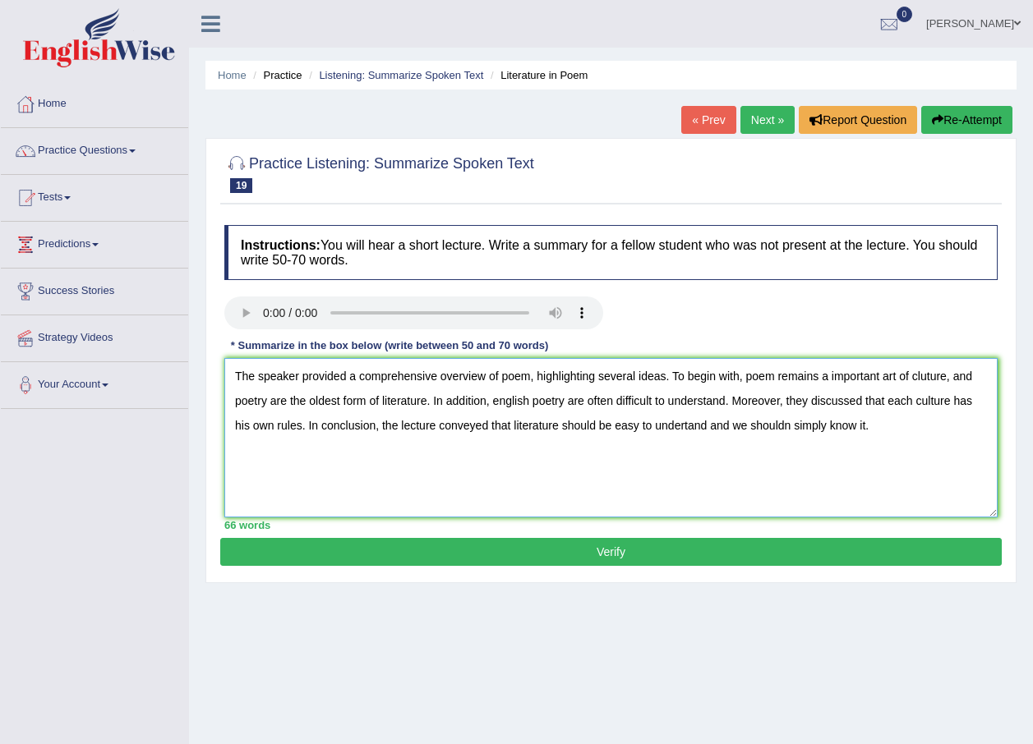
type textarea "The speaker provided a comprehensive overview of poem, highlighting several ide…"
click at [622, 539] on button "Verify" at bounding box center [610, 552] width 781 height 28
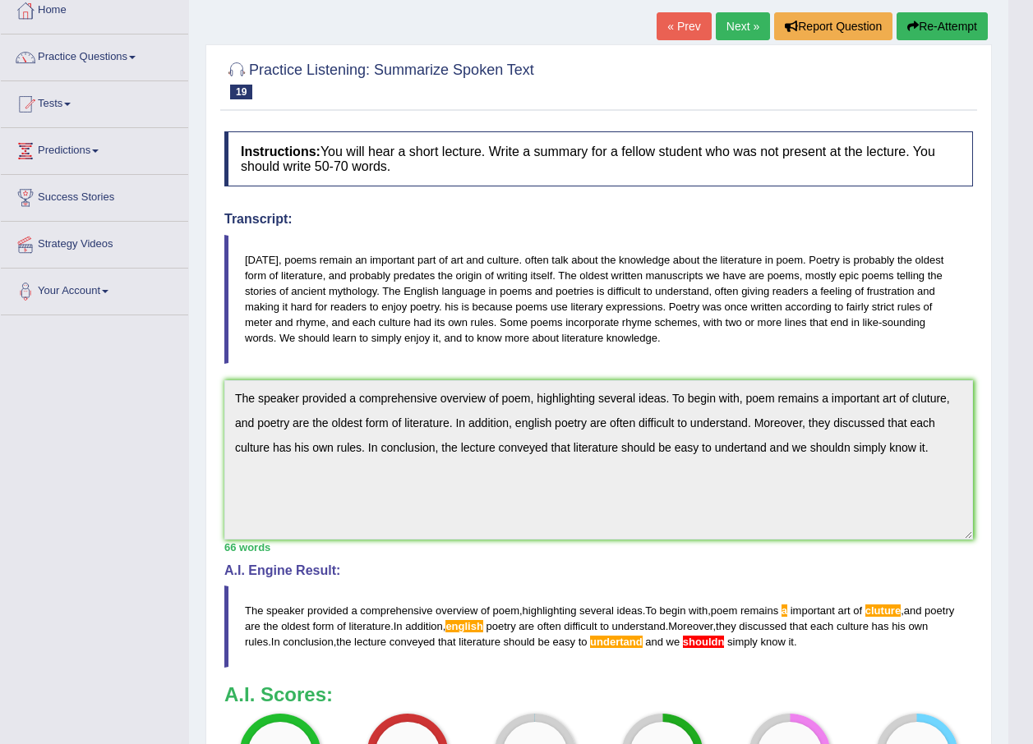
scroll to position [82, 0]
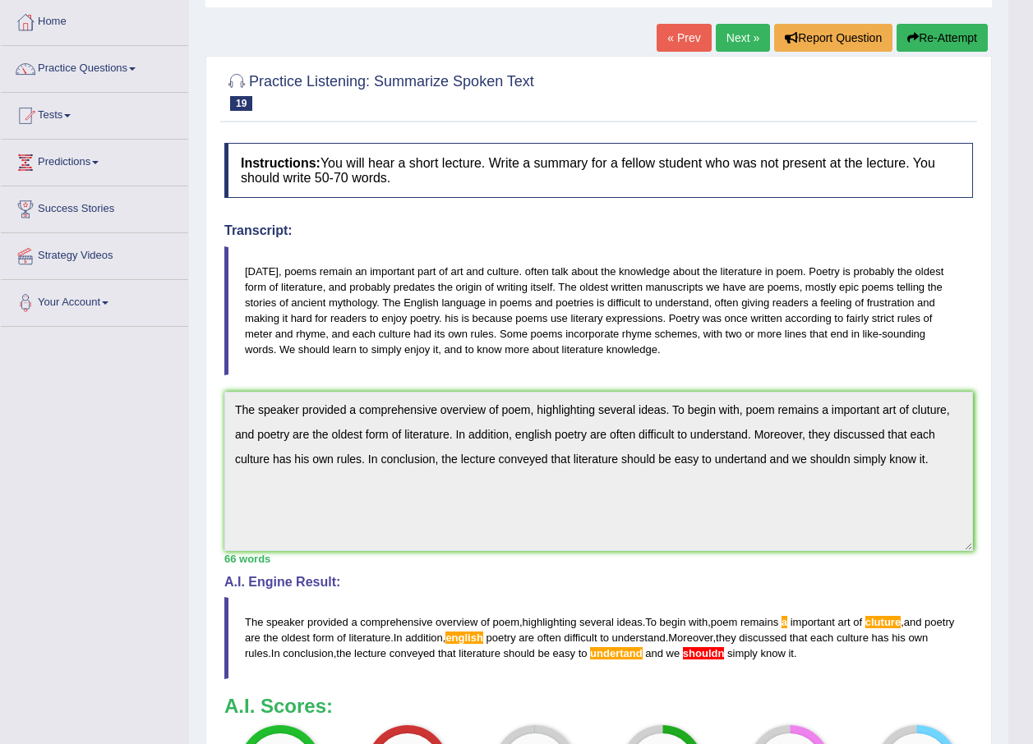
click at [974, 463] on div "Instructions: You will hear a short lecture. Write a summary for a fellow stude…" at bounding box center [598, 486] width 757 height 702
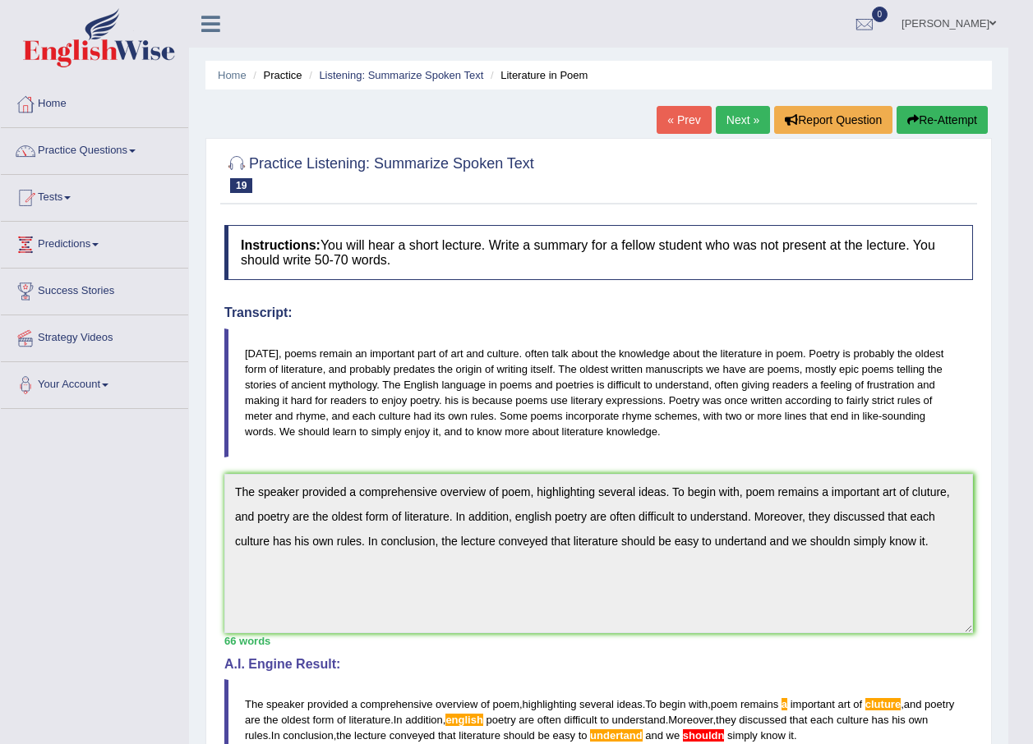
click at [935, 122] on button "Re-Attempt" at bounding box center [941, 120] width 91 height 28
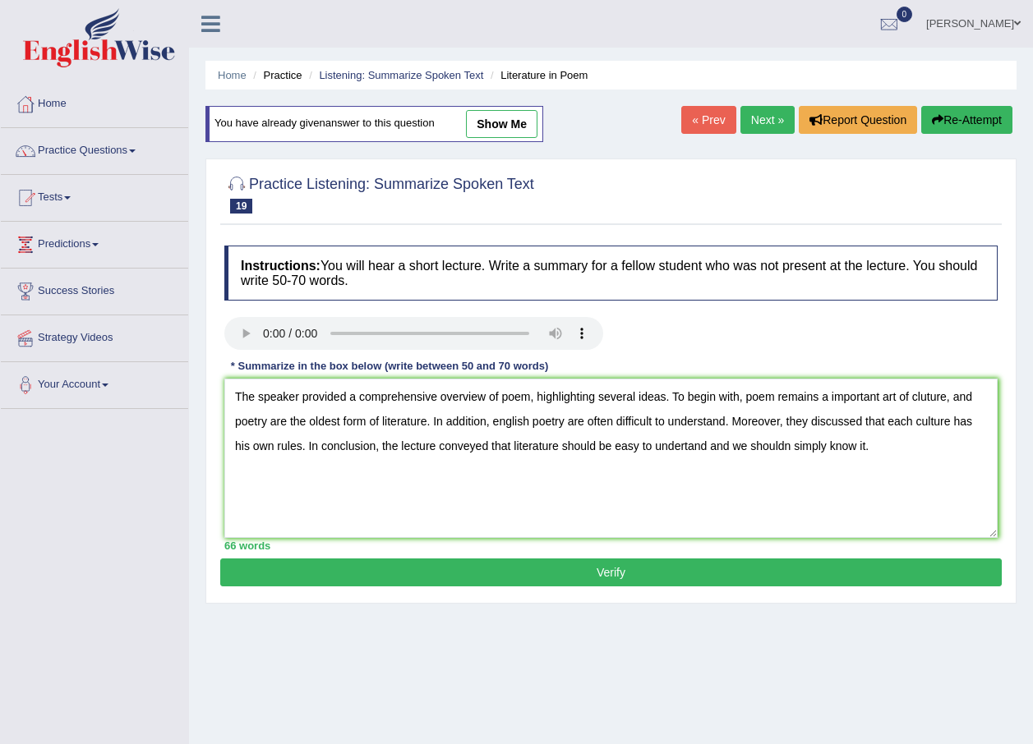
click at [827, 400] on textarea "The speaker provided a comprehensive overview of poem, highlighting several ide…" at bounding box center [610, 458] width 773 height 159
click at [787, 445] on textarea "The speaker provided a comprehensive overview of poem, highlighting several ide…" at bounding box center [610, 458] width 773 height 159
click at [680, 449] on textarea "The speaker provided a comprehensive overview of poem, highlighting several ide…" at bounding box center [610, 458] width 773 height 159
click at [682, 447] on textarea "The speaker provided a comprehensive overview of poem, highlighting several ide…" at bounding box center [610, 458] width 773 height 159
click at [494, 423] on textarea "The speaker provided a comprehensive overview of poem, highlighting several ide…" at bounding box center [610, 458] width 773 height 159
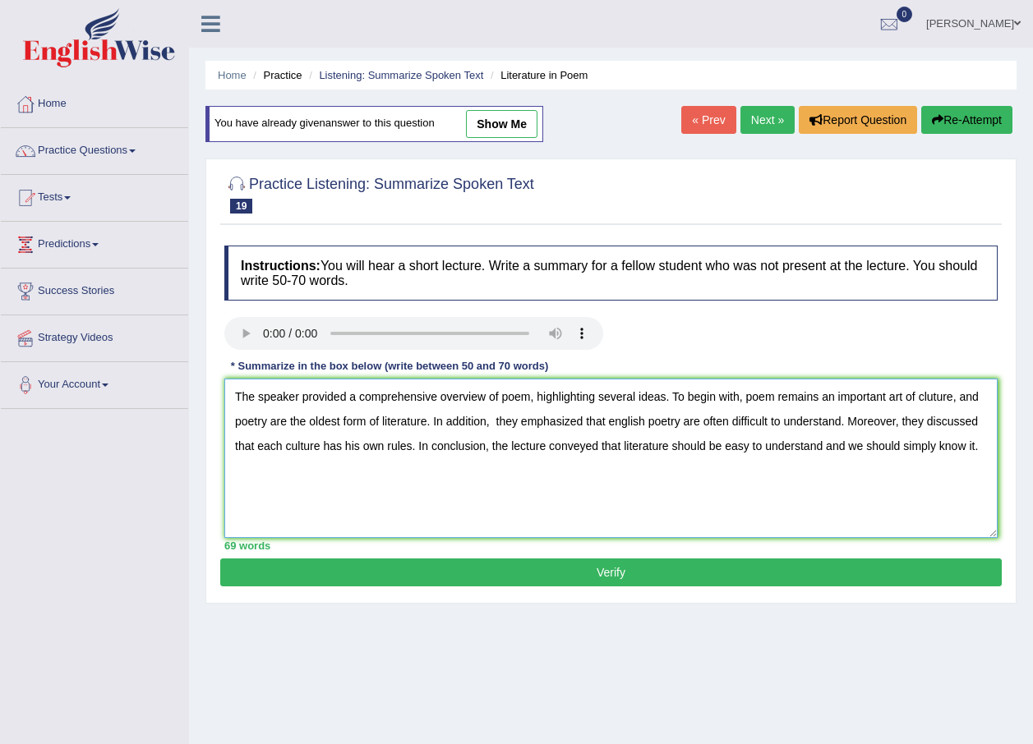
drag, startPoint x: 646, startPoint y: 421, endPoint x: 610, endPoint y: 418, distance: 36.2
click at [610, 418] on textarea "The speaker provided a comprehensive overview of poem, highlighting several ide…" at bounding box center [610, 458] width 773 height 159
click at [617, 420] on textarea "The speaker provided a comprehensive overview of poem, highlighting several ide…" at bounding box center [610, 458] width 773 height 159
click at [627, 494] on textarea "The speaker provided a comprehensive overview of poem, highlighting several ide…" at bounding box center [610, 458] width 773 height 159
type textarea "The speaker provided a comprehensive overview of poem, highlighting several ide…"
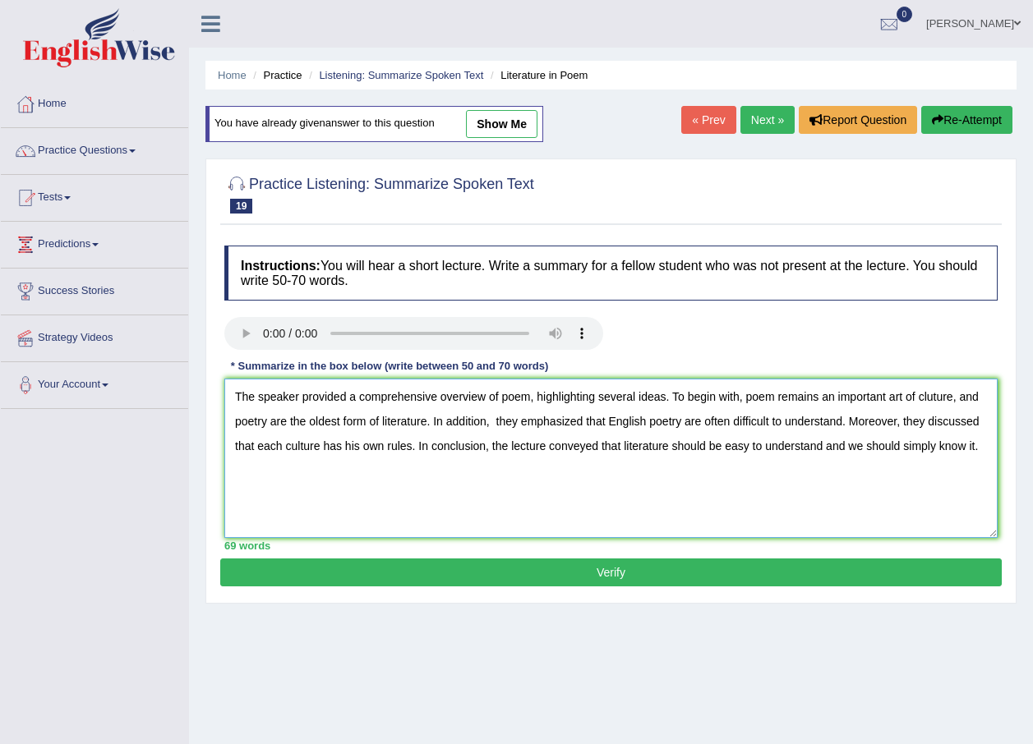
click at [629, 511] on textarea "The speaker provided a comprehensive overview of poem, highlighting several ide…" at bounding box center [610, 458] width 773 height 159
click at [626, 569] on button "Verify" at bounding box center [610, 573] width 781 height 28
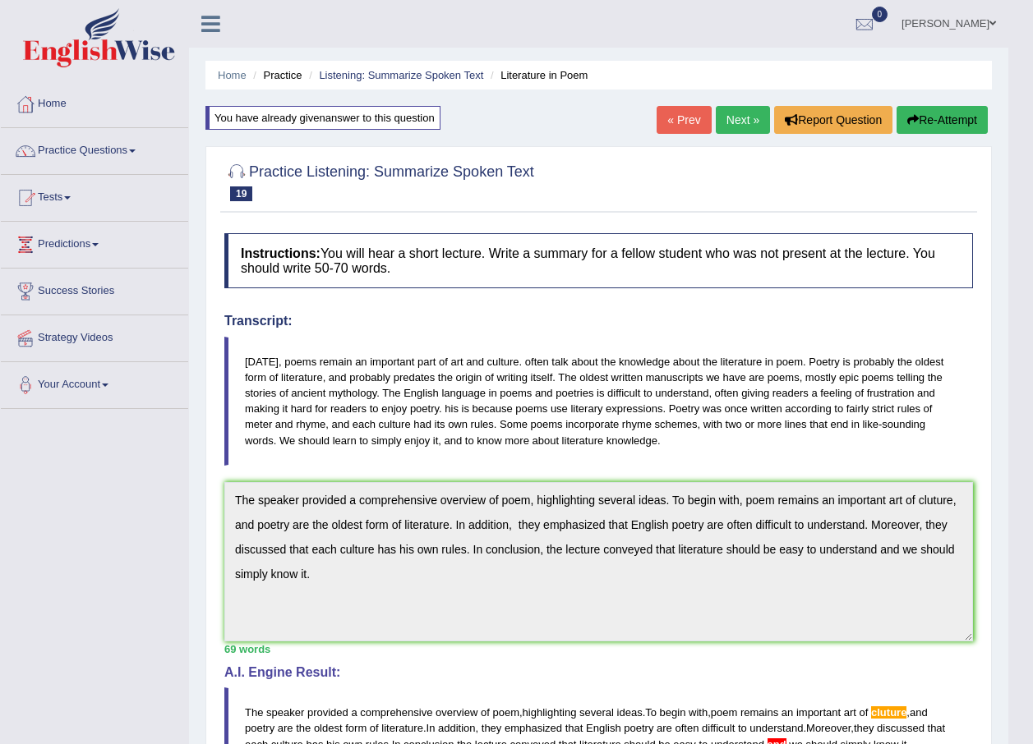
click at [920, 113] on button "Re-Attempt" at bounding box center [941, 120] width 91 height 28
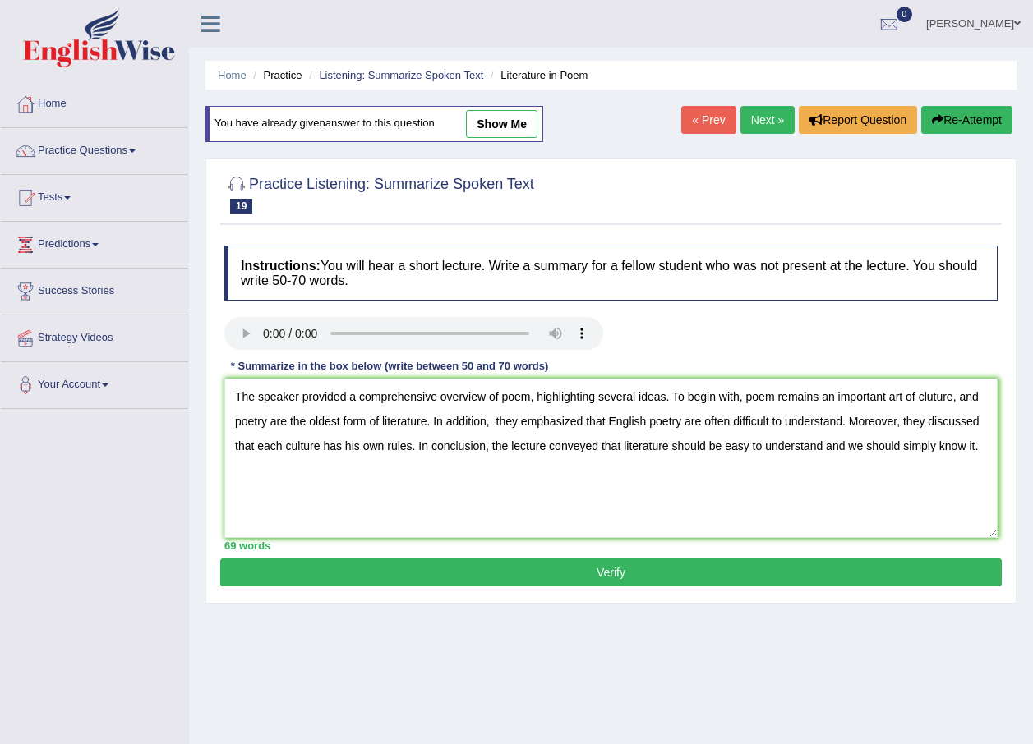
click at [933, 395] on textarea "The speaker provided a comprehensive overview of poem, highlighting several ide…" at bounding box center [610, 458] width 773 height 159
click at [844, 445] on textarea "The speaker provided a comprehensive overview of poem, highlighting several ide…" at bounding box center [610, 458] width 773 height 159
type textarea "The speaker provided a comprehensive overview of poem, highlighting several ide…"
click at [648, 572] on button "Verify" at bounding box center [610, 573] width 781 height 28
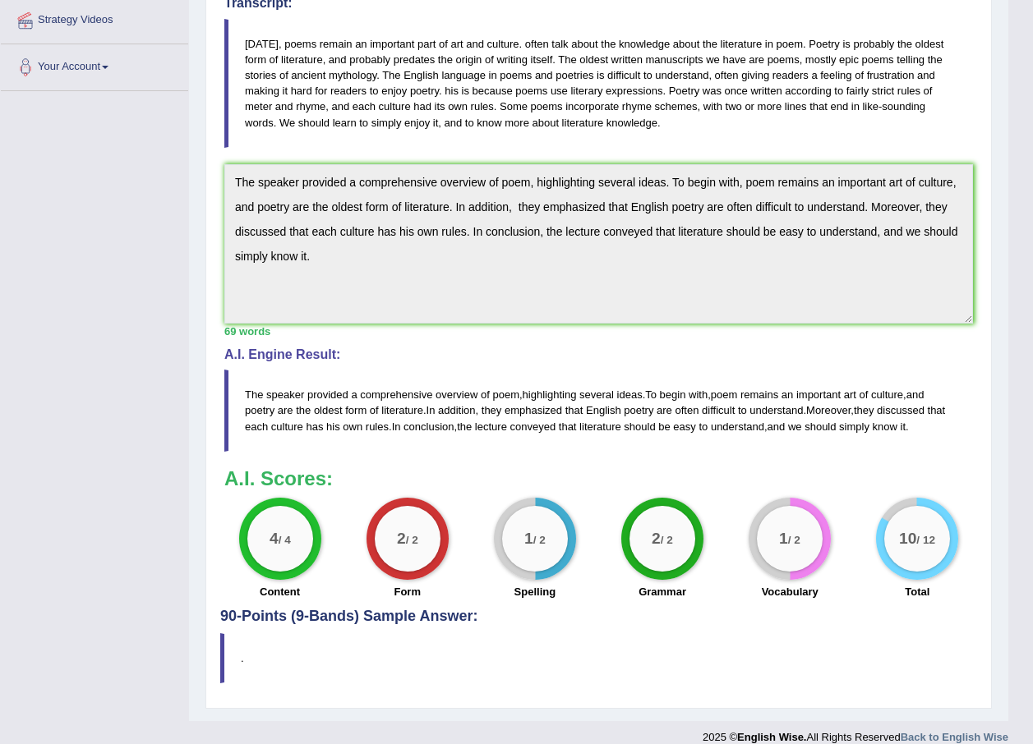
scroll to position [329, 0]
